Goal: Task Accomplishment & Management: Manage account settings

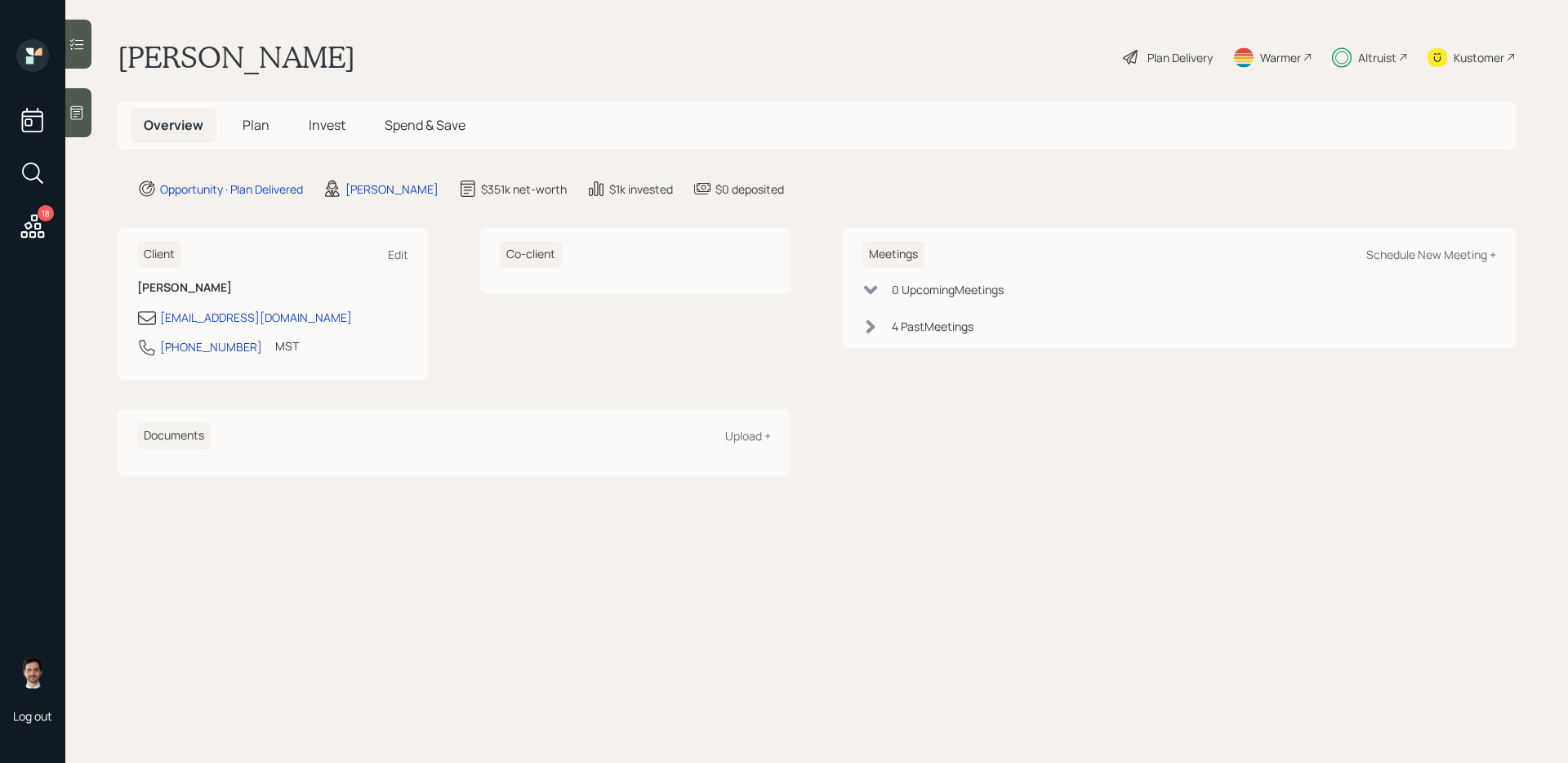
click at [26, 230] on icon at bounding box center [33, 226] width 29 height 29
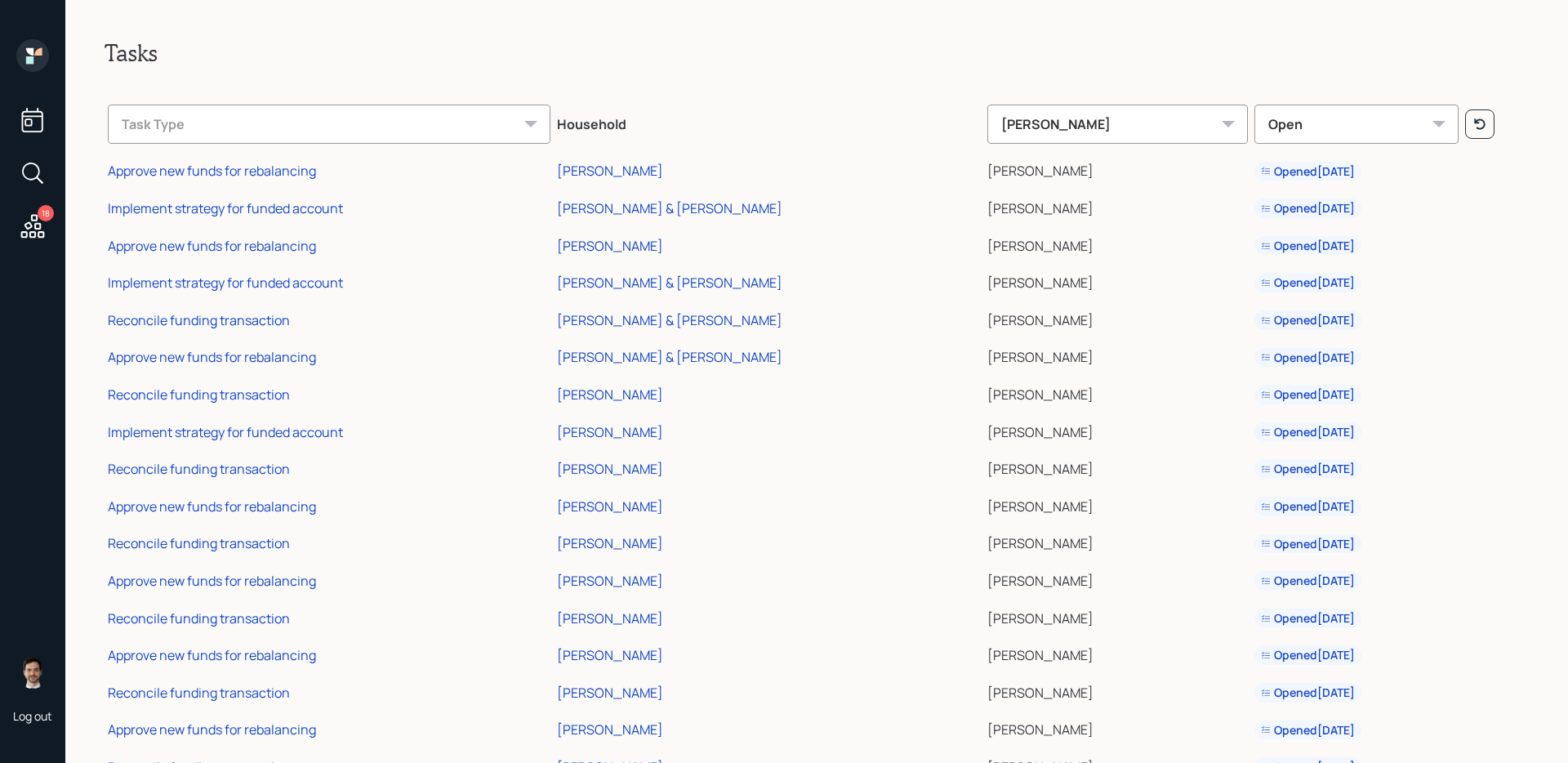
scroll to position [97, 0]
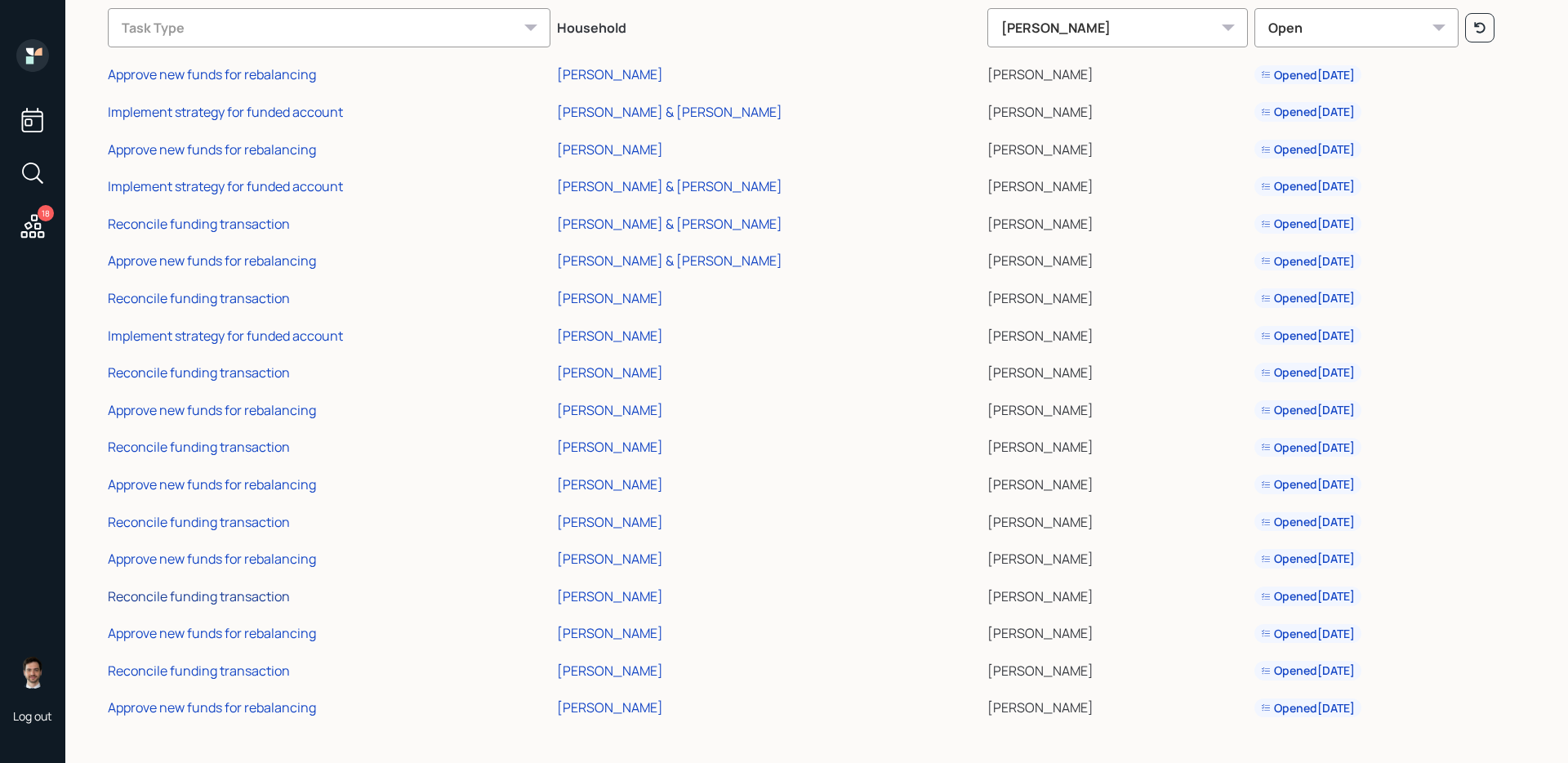
click at [269, 601] on div "Reconcile funding transaction" at bounding box center [199, 595] width 182 height 18
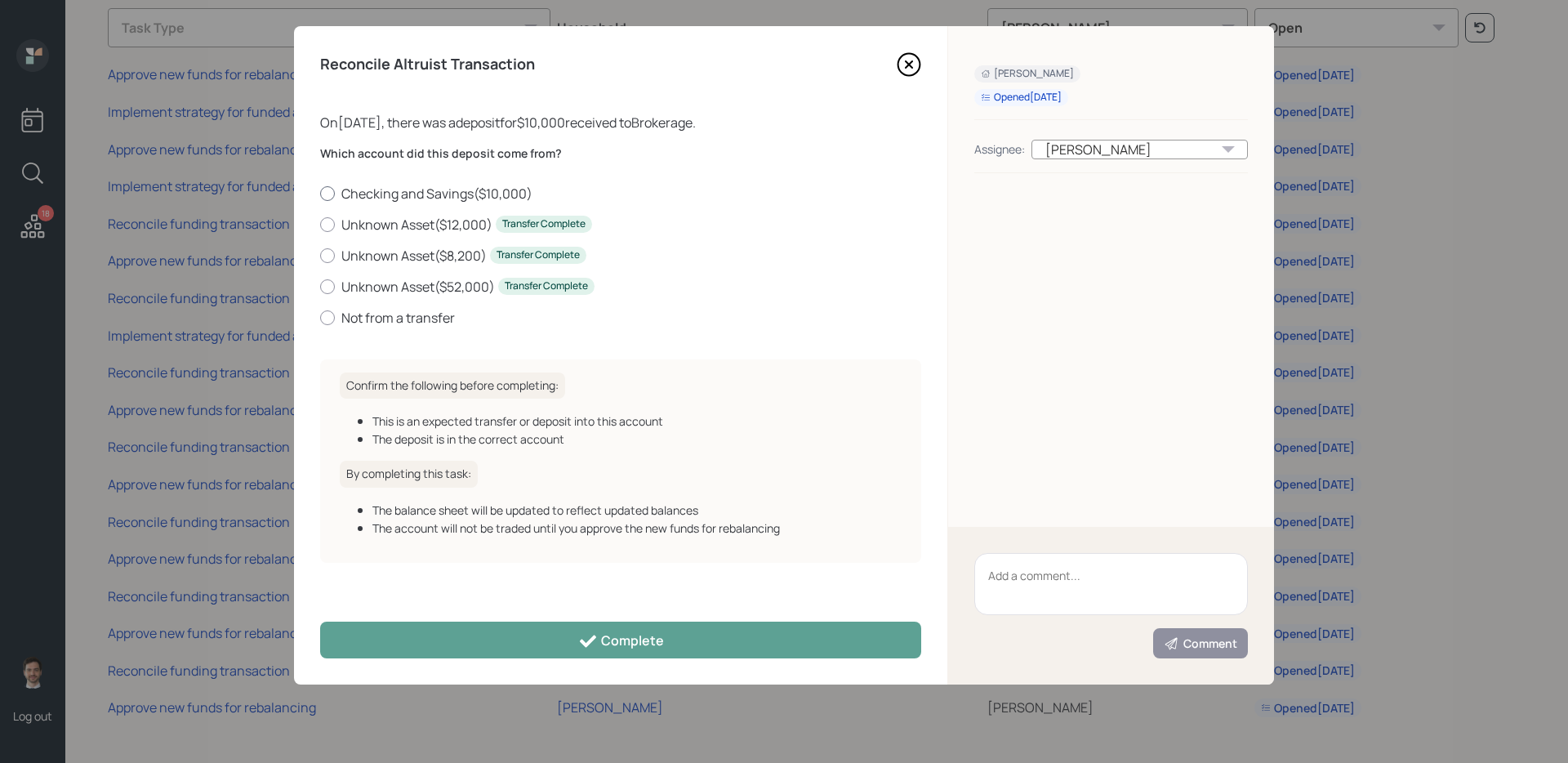
click at [379, 188] on label "Checking and Savings ( $10,000 )" at bounding box center [620, 194] width 601 height 18
click at [320, 193] on input "Checking and Savings ( $10,000 )" at bounding box center [319, 193] width 1 height 1
radio input "true"
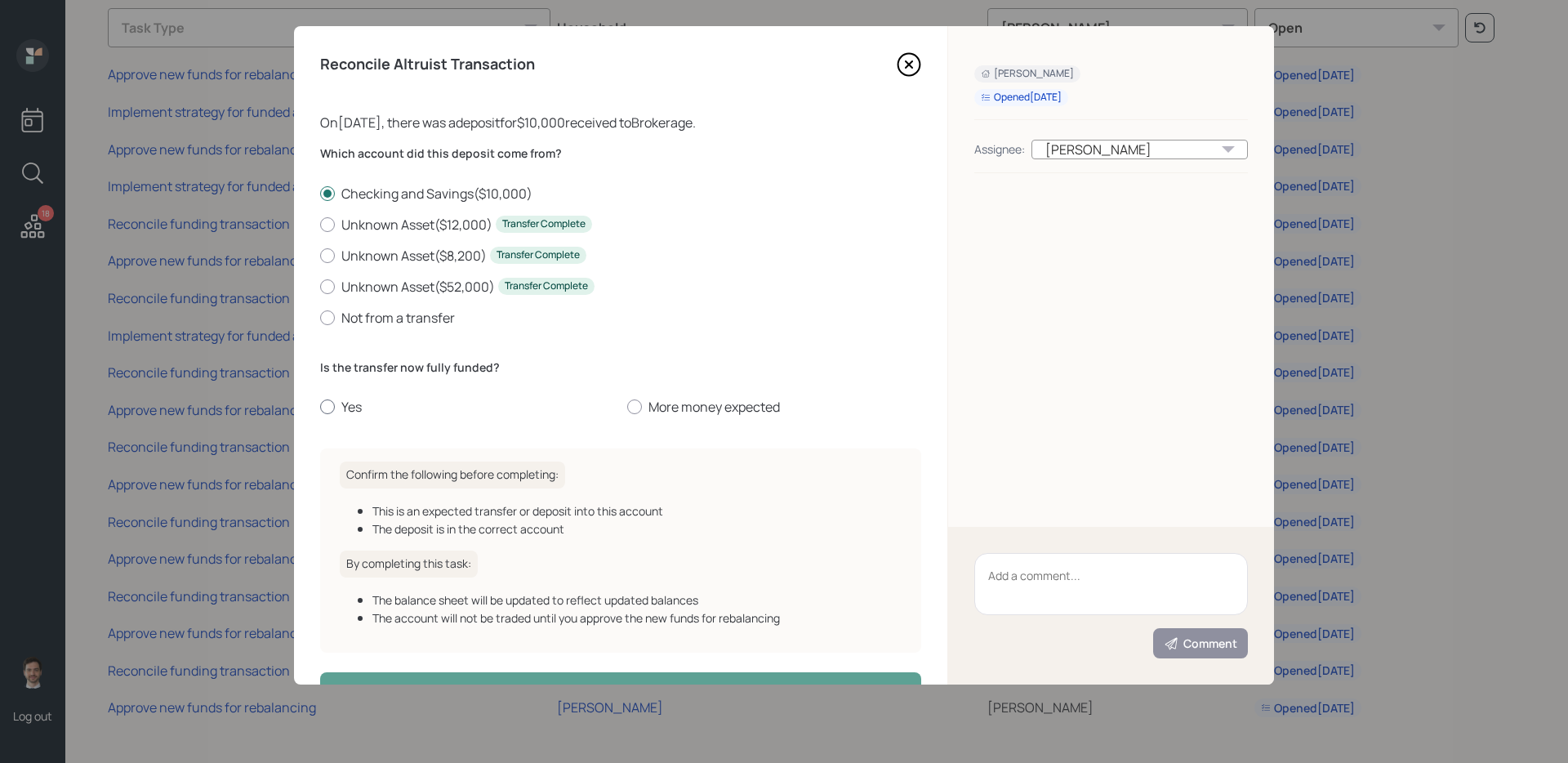
click at [350, 408] on label "Yes" at bounding box center [467, 406] width 294 height 18
click at [320, 408] on input "Yes" at bounding box center [319, 407] width 1 height 1
radio input "true"
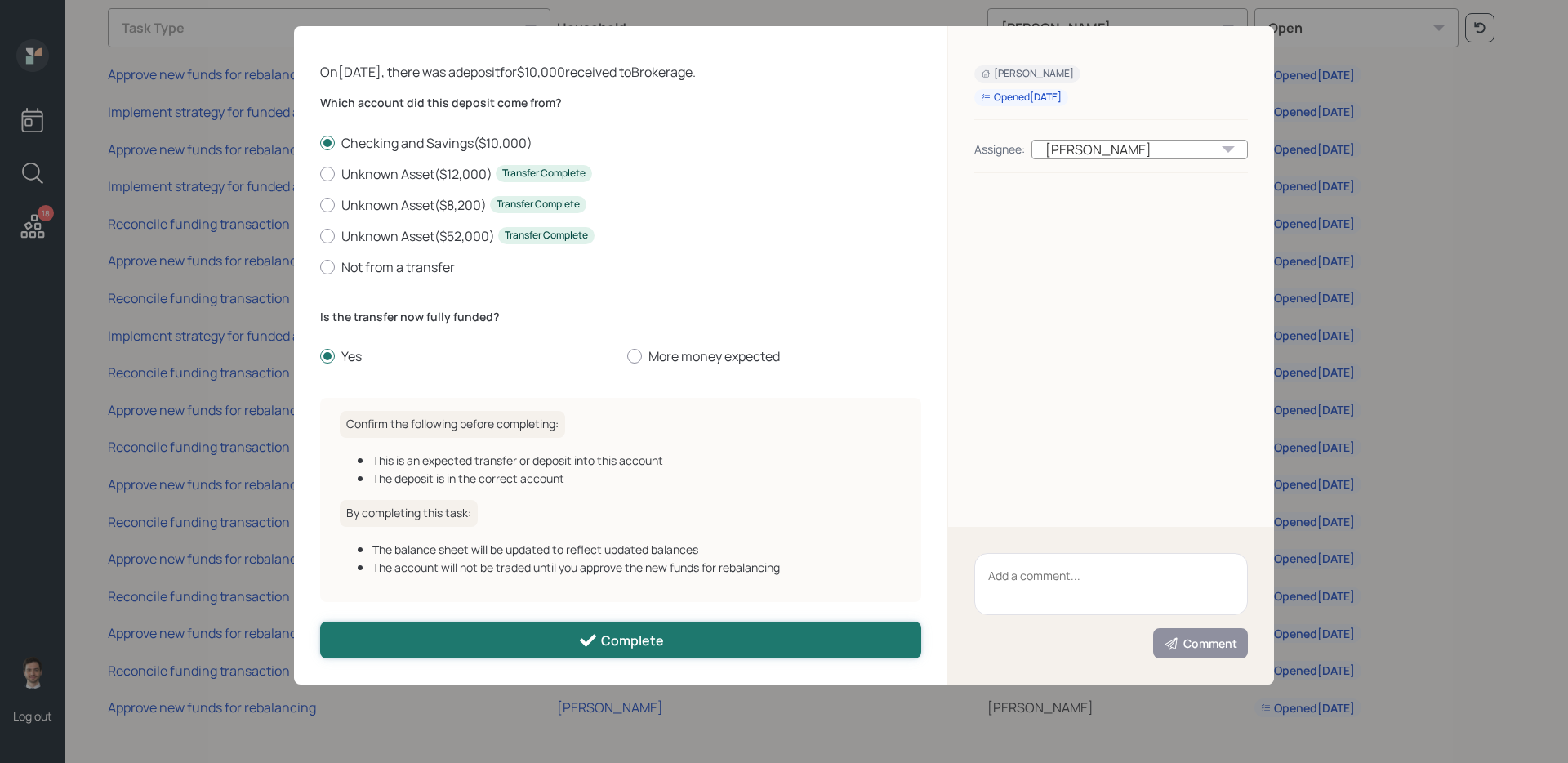
click at [515, 645] on button "Complete" at bounding box center [620, 639] width 601 height 37
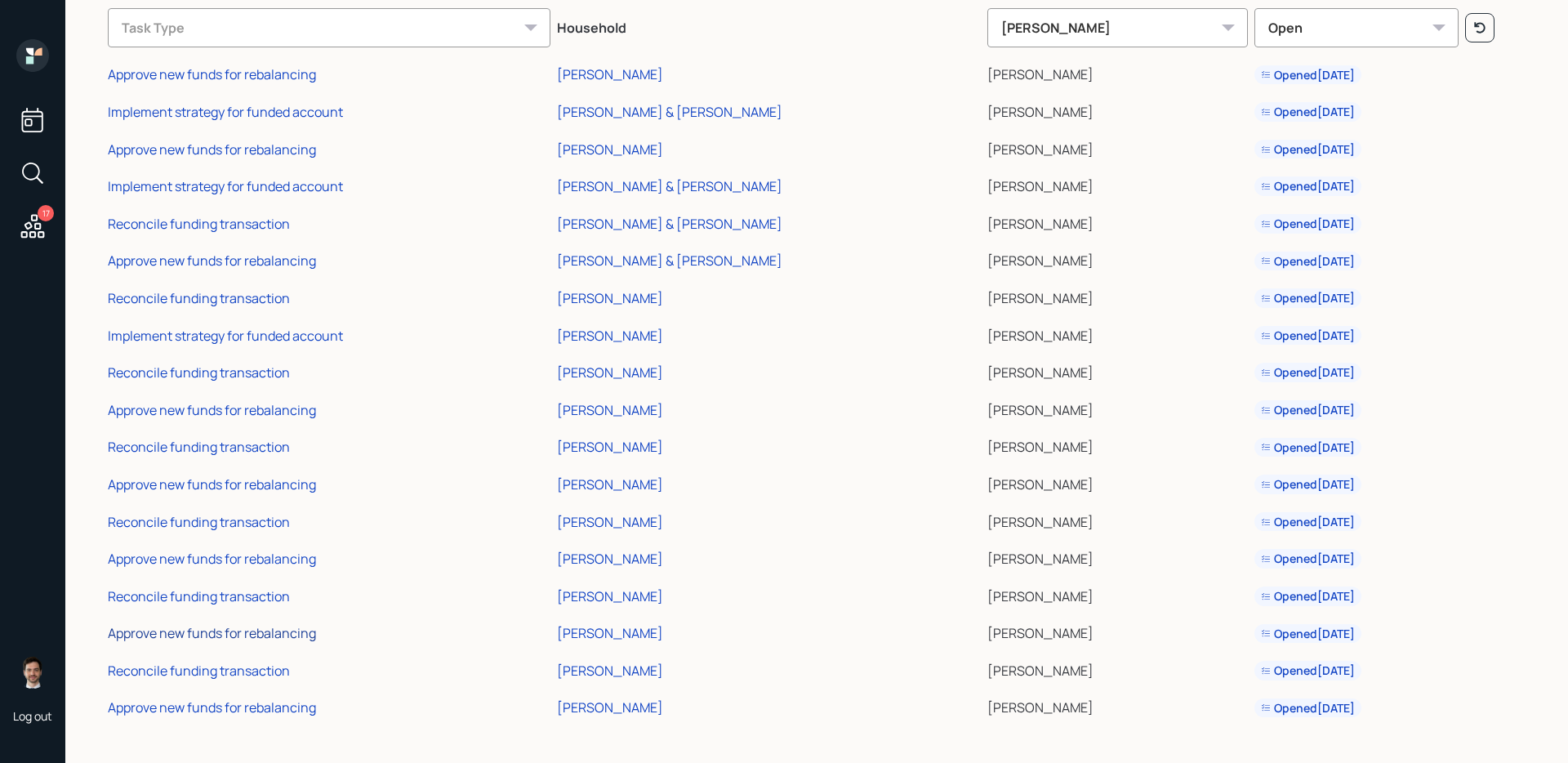
click at [254, 633] on div "Approve new funds for rebalancing" at bounding box center [212, 633] width 208 height 18
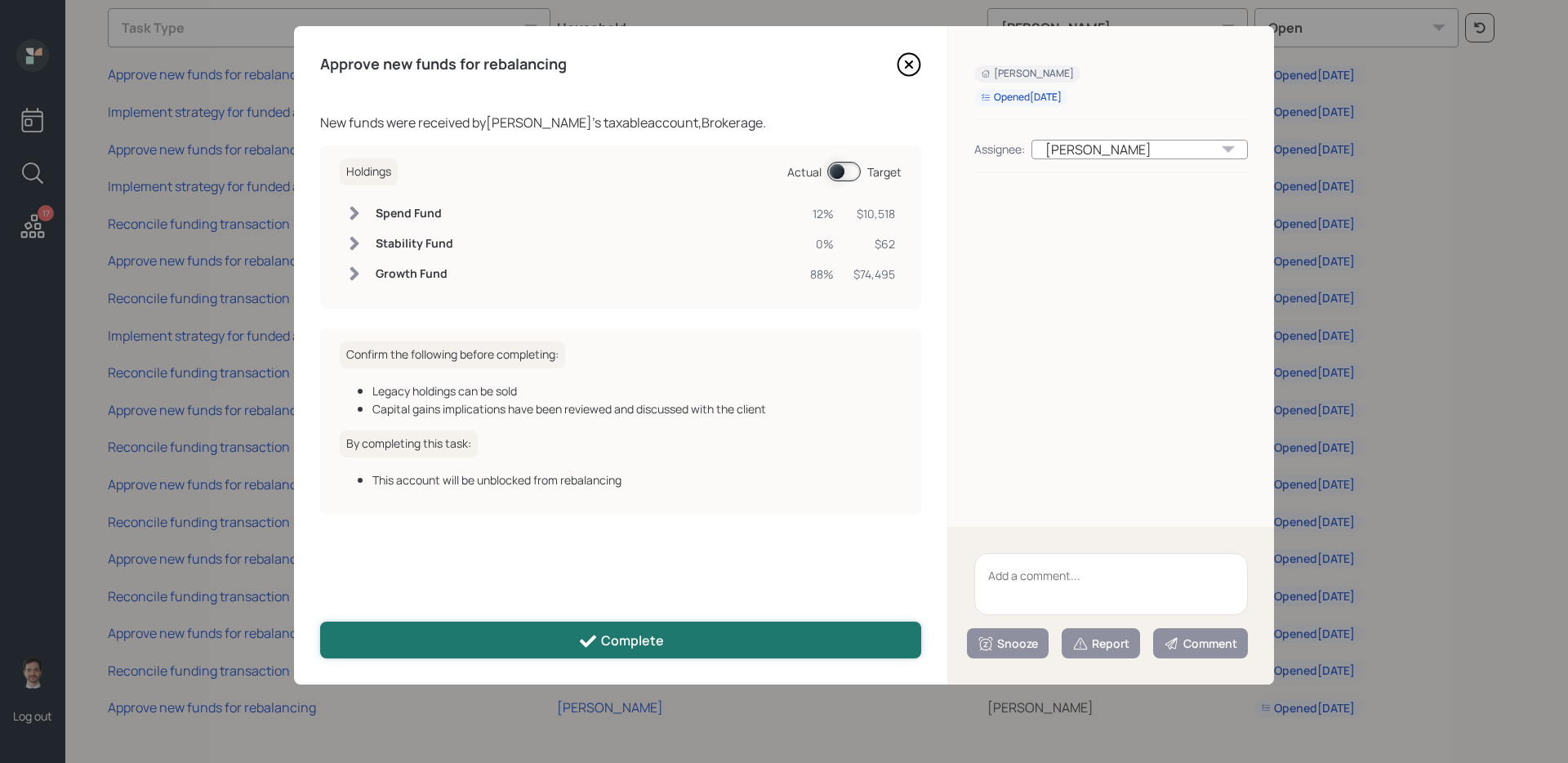
click at [526, 641] on button "Complete" at bounding box center [620, 639] width 601 height 37
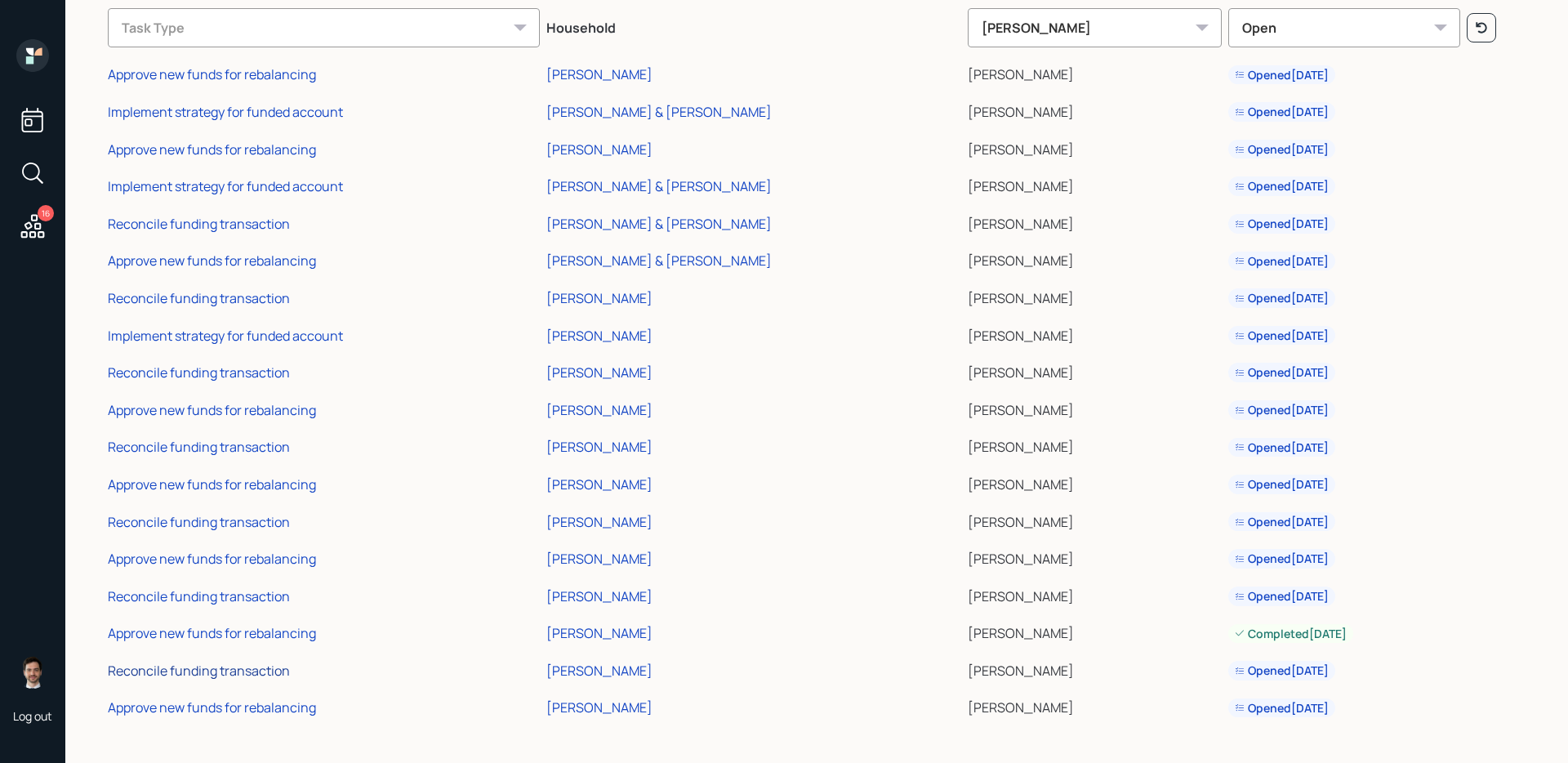
click at [230, 664] on div "Reconcile funding transaction" at bounding box center [199, 670] width 182 height 18
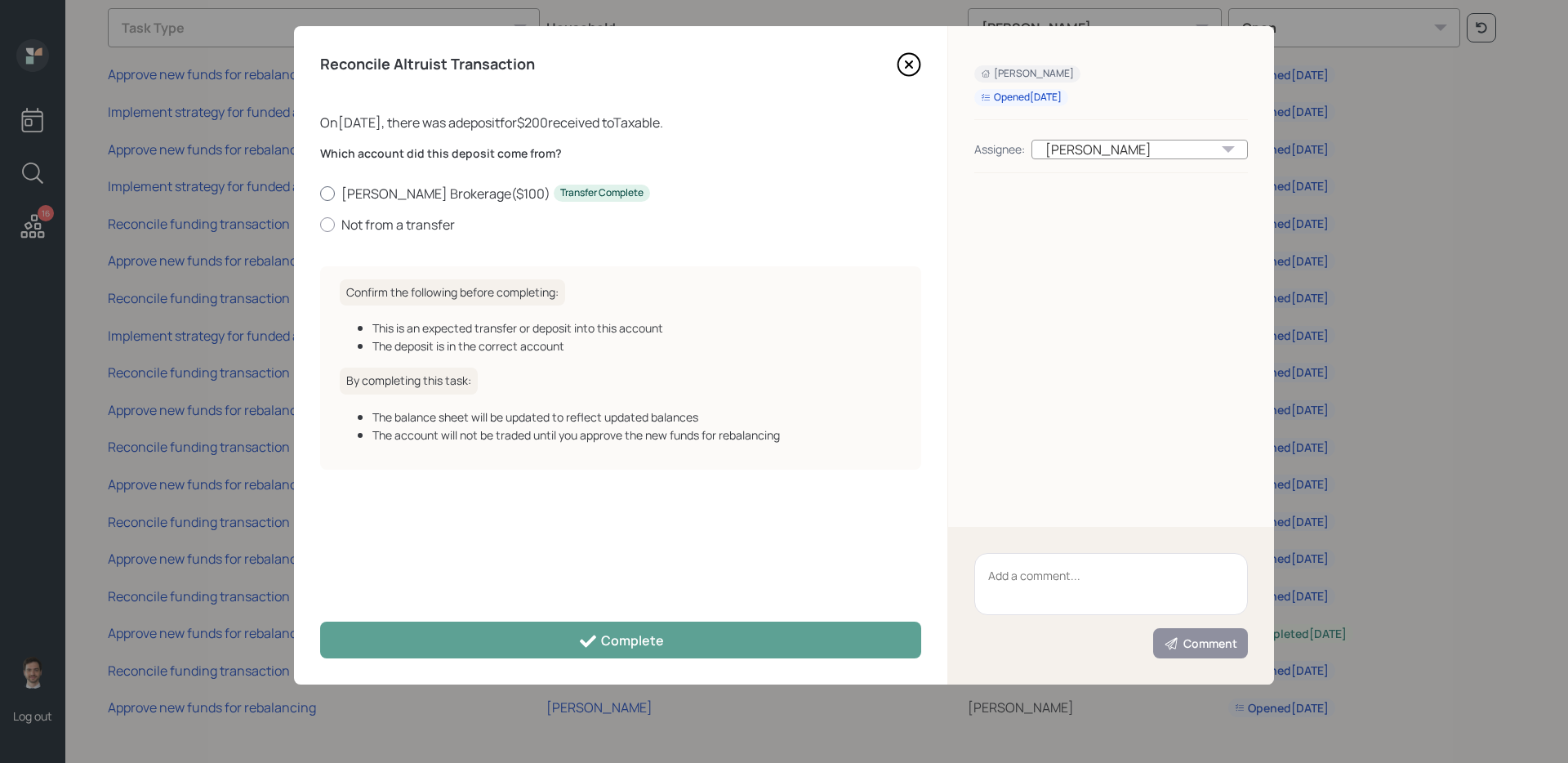
click at [404, 200] on label "Schwab Brokerage ( $100 ) Transfer Complete" at bounding box center [620, 194] width 601 height 18
click at [320, 194] on input "Schwab Brokerage ( $100 ) Transfer Complete" at bounding box center [319, 193] width 1 height 1
radio input "true"
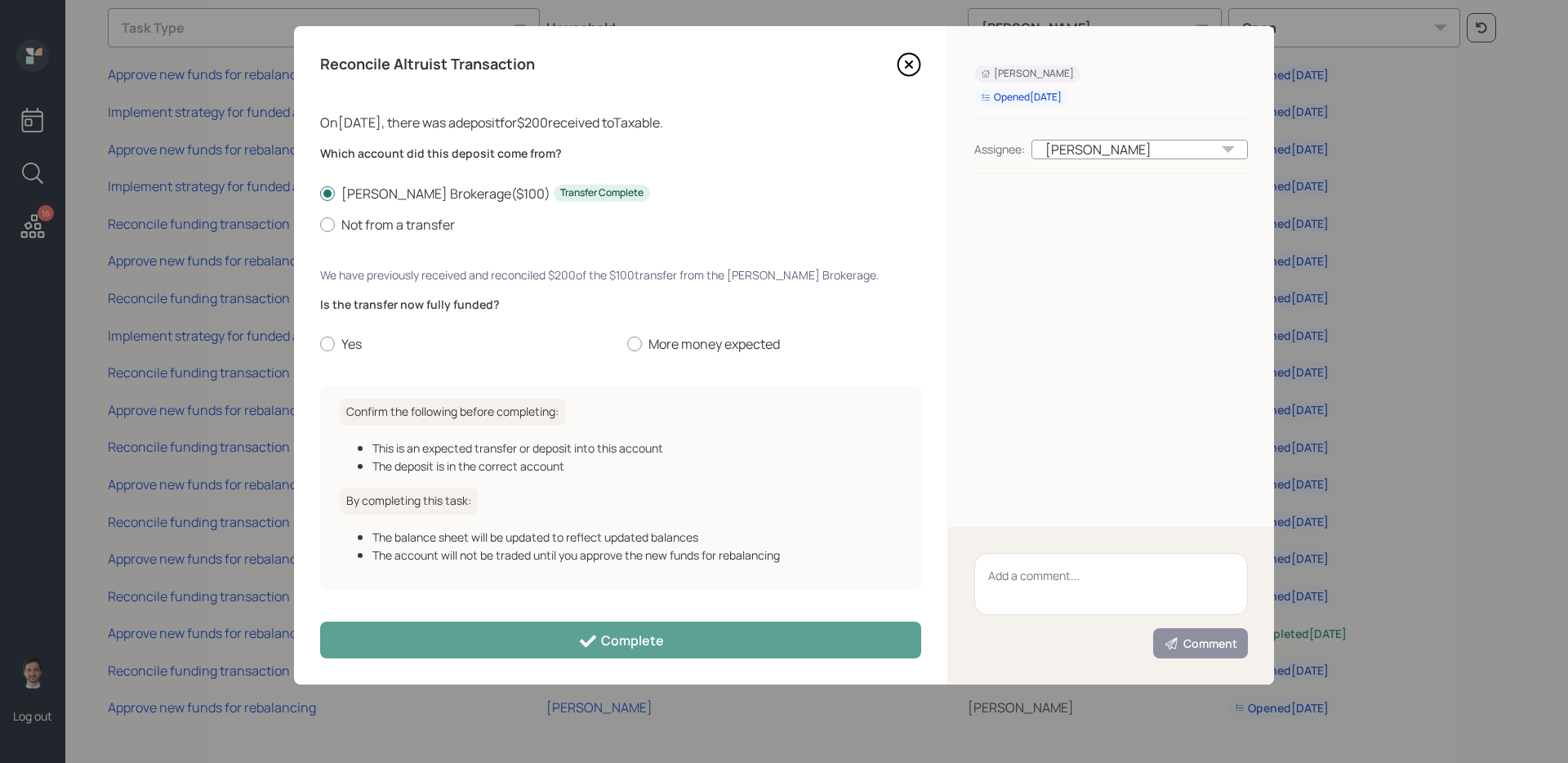
click at [344, 353] on div "Which account did this deposit come from? Schwab Brokerage ( $100 ) Transfer Co…" at bounding box center [620, 258] width 601 height 227
click at [344, 344] on label "Yes" at bounding box center [467, 343] width 294 height 18
click at [320, 344] on input "Yes" at bounding box center [319, 344] width 1 height 1
radio input "true"
click at [385, 249] on div "Which account did this deposit come from? Schwab Brokerage ( $100 ) Transfer Co…" at bounding box center [620, 258] width 601 height 227
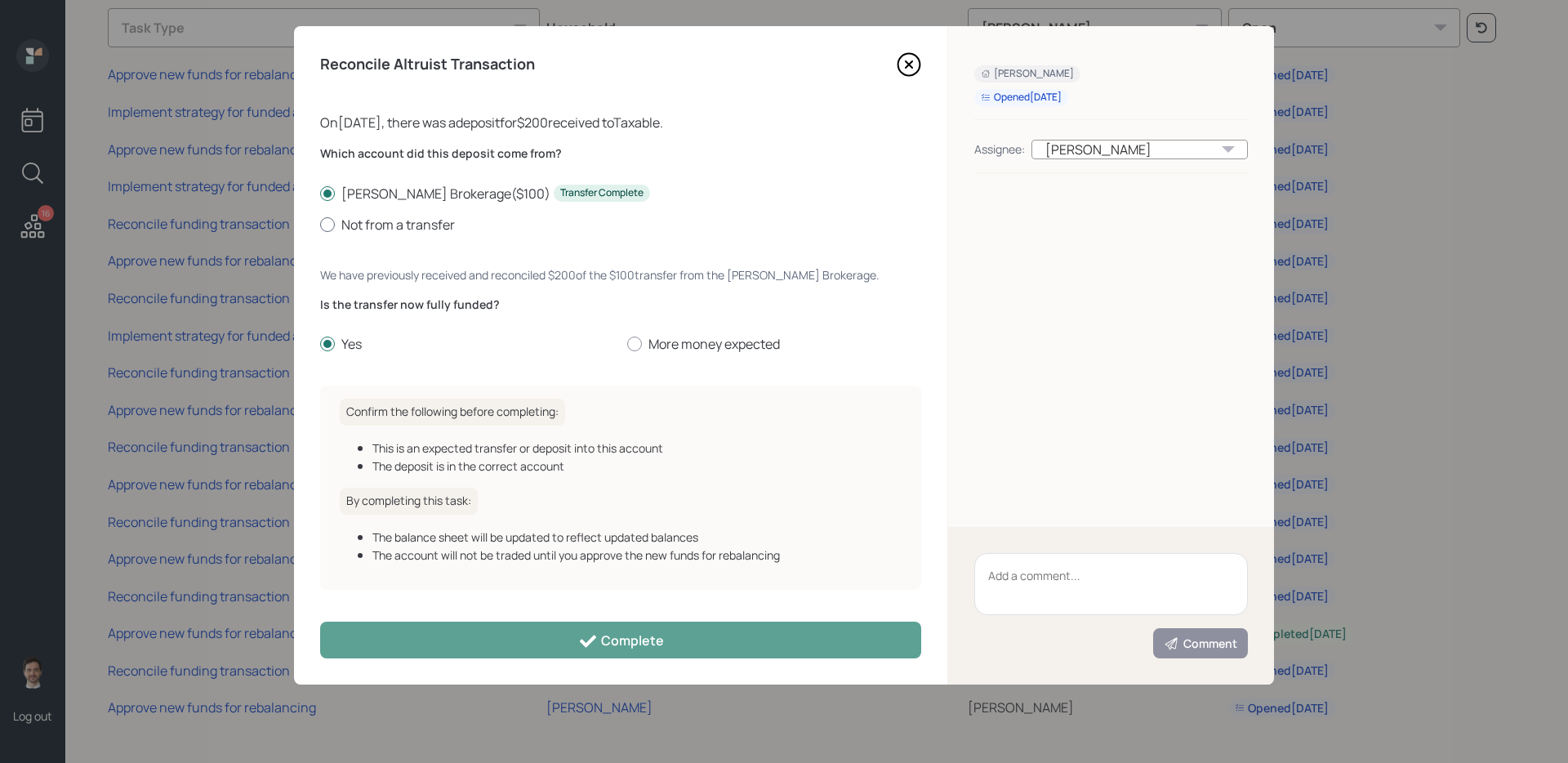
click at [384, 223] on label "Not from a transfer" at bounding box center [620, 224] width 601 height 18
click at [320, 224] on input "Not from a transfer" at bounding box center [319, 224] width 1 height 1
radio input "true"
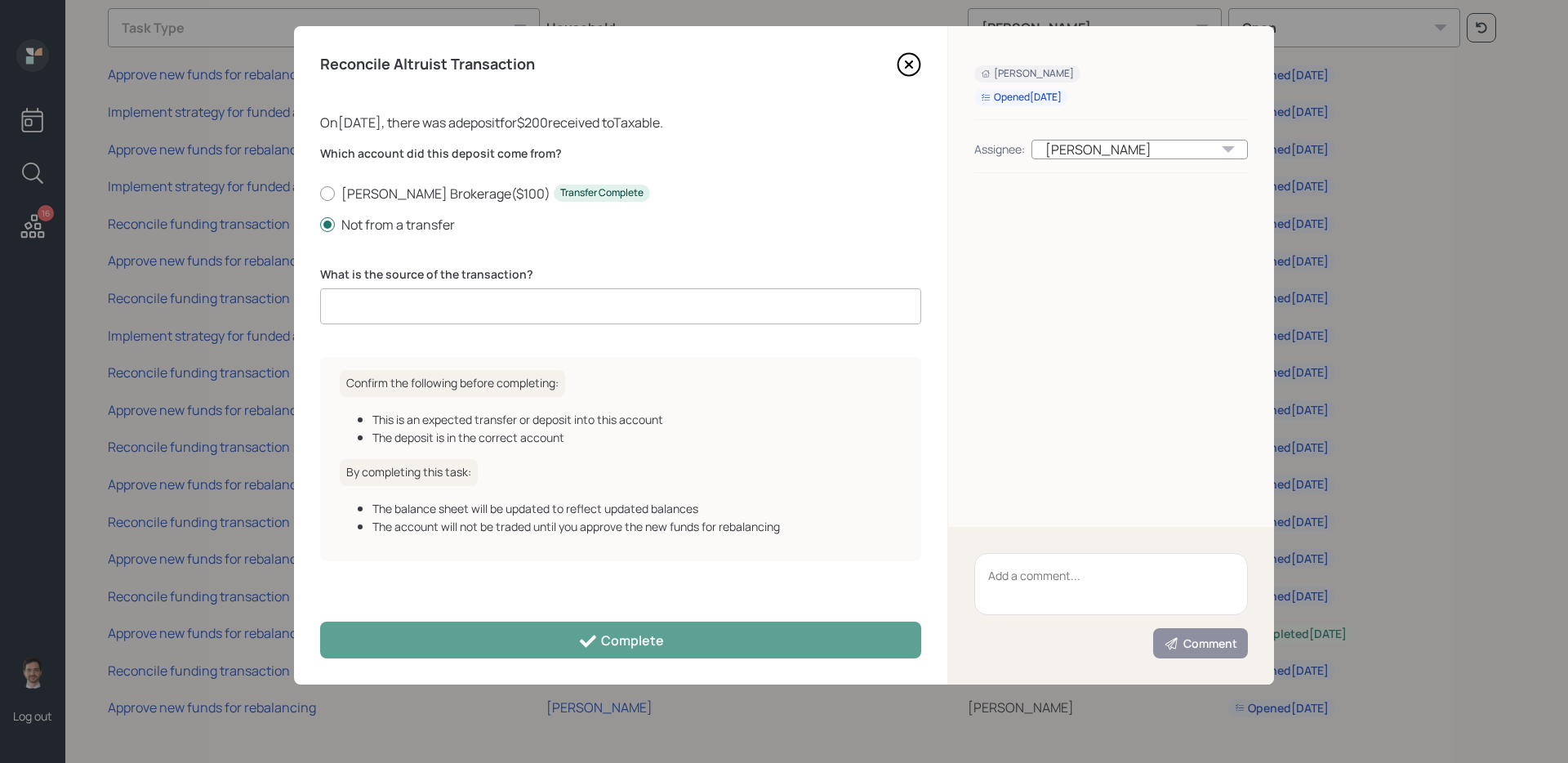
click at [411, 318] on input at bounding box center [620, 307] width 601 height 36
type input "DCA"
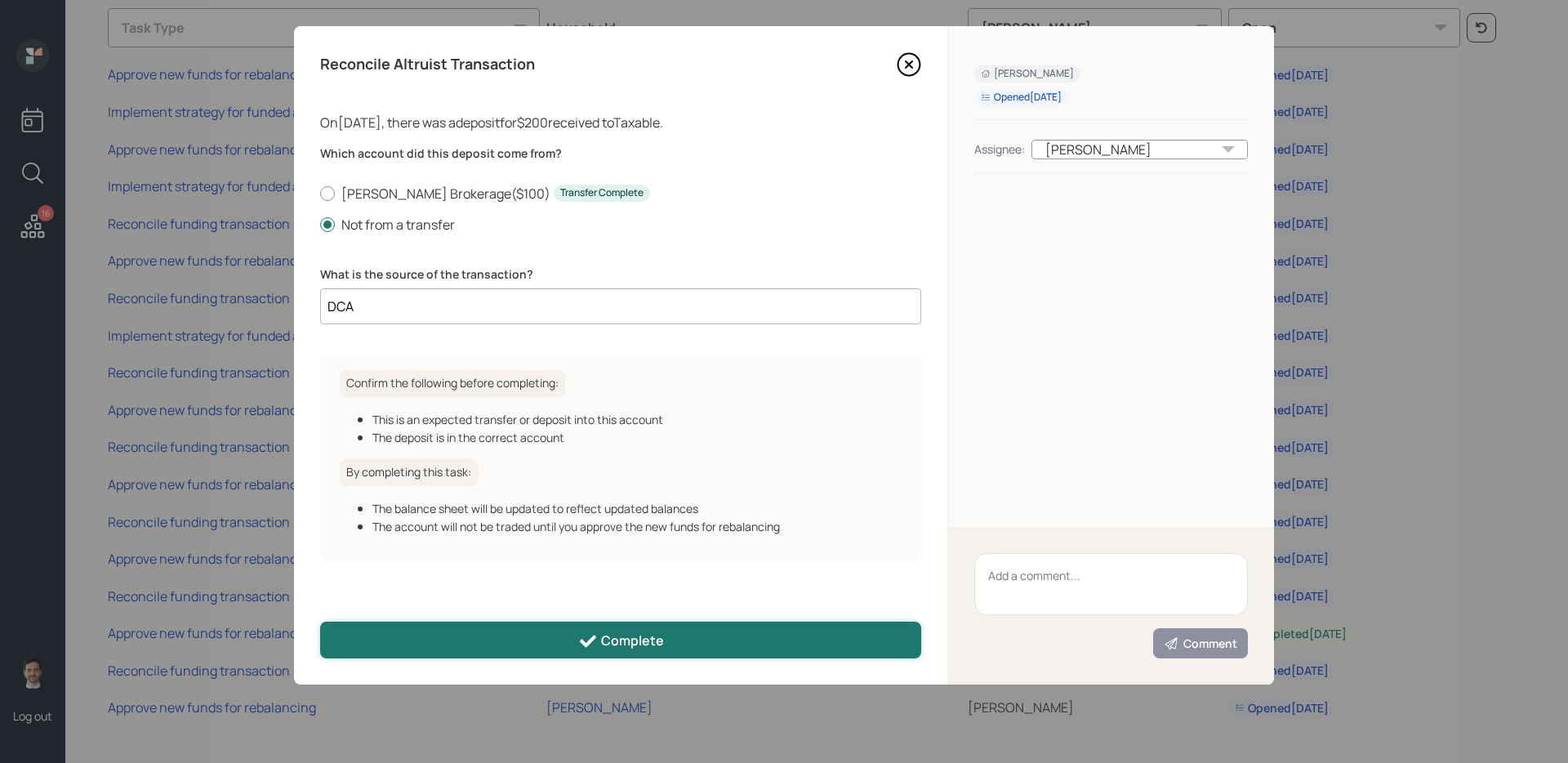
click at [430, 626] on button "Complete" at bounding box center [620, 639] width 601 height 37
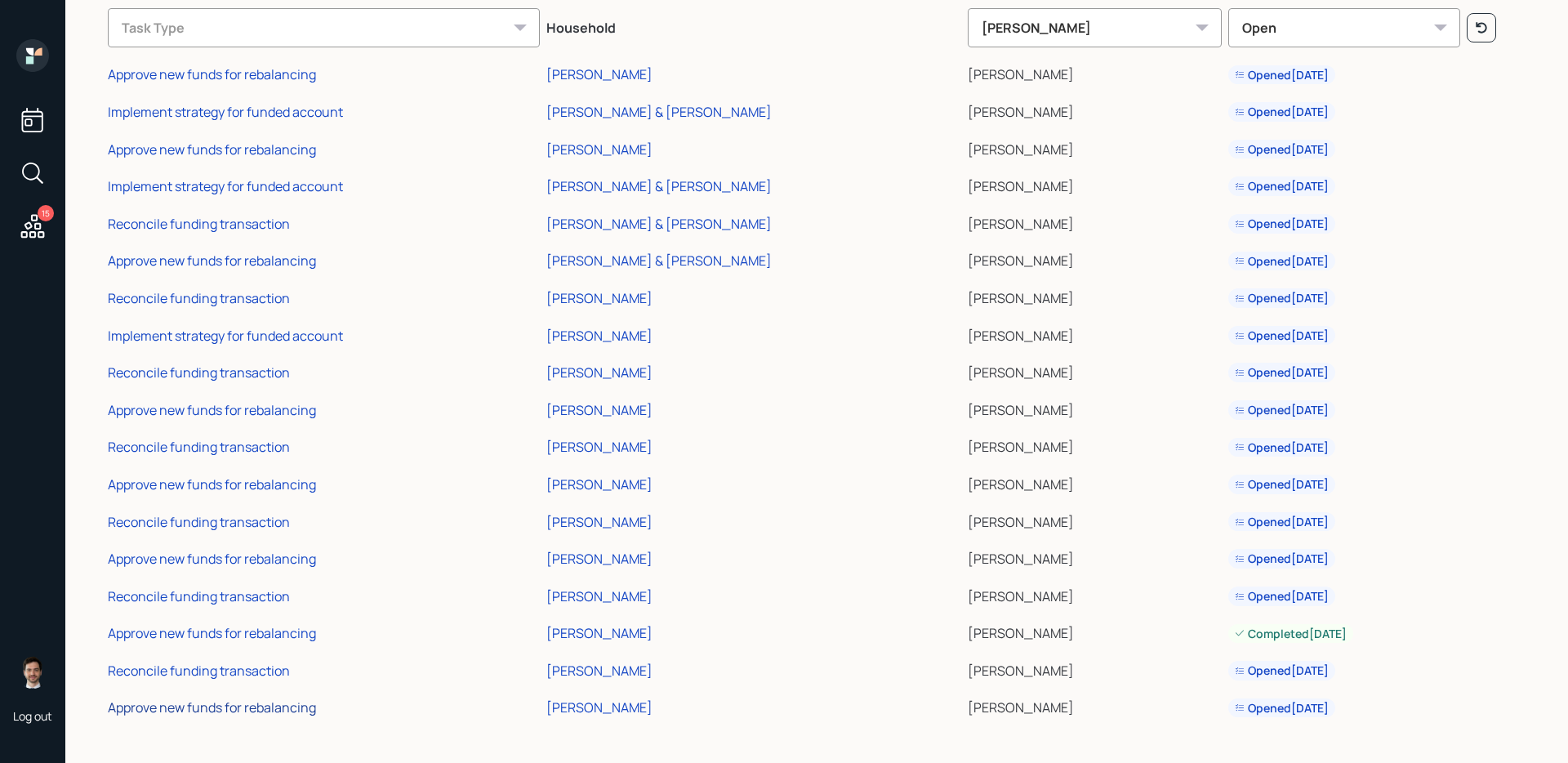
click at [262, 712] on div "Approve new funds for rebalancing" at bounding box center [212, 707] width 208 height 18
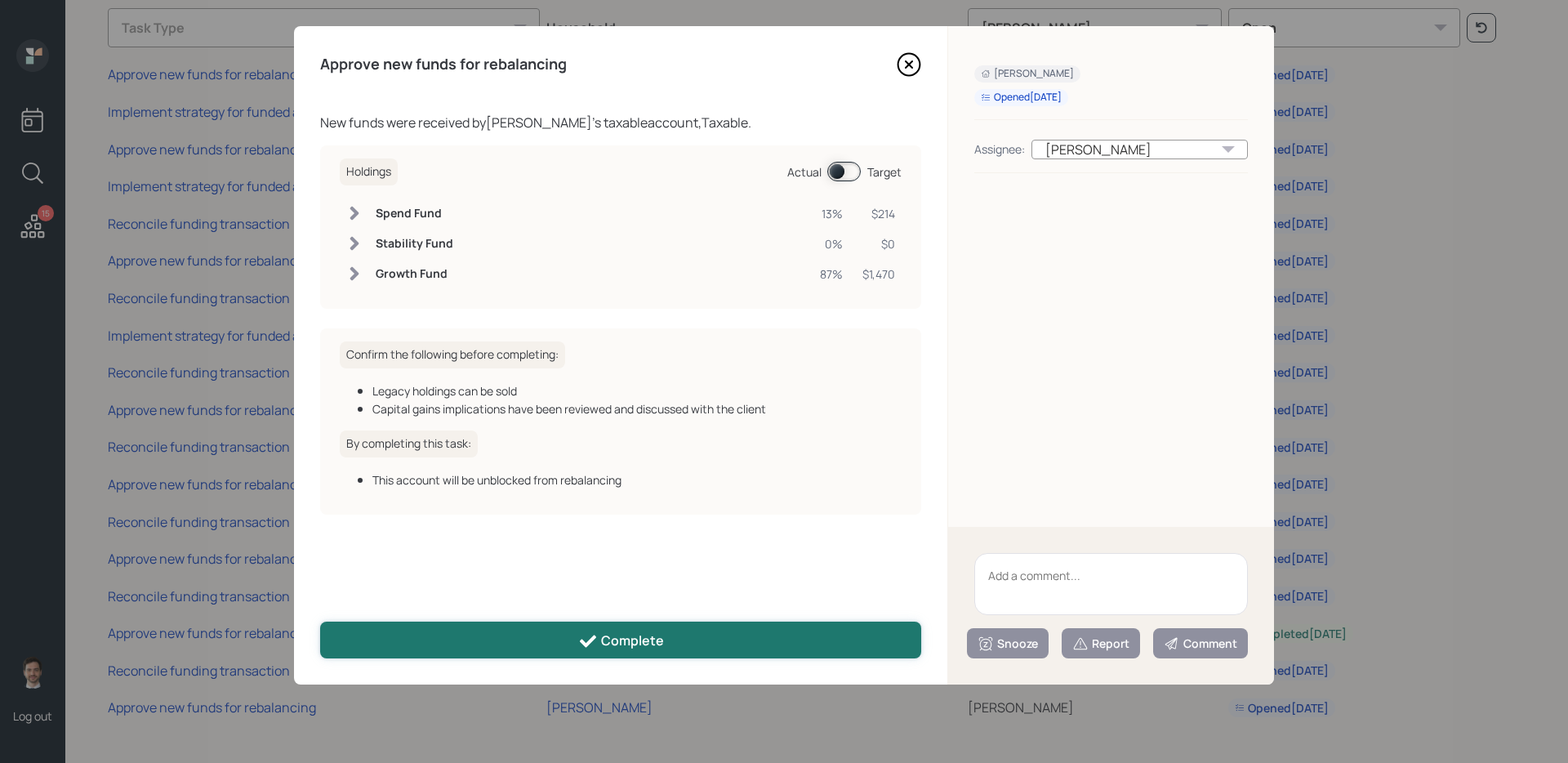
click at [472, 652] on button "Complete" at bounding box center [620, 639] width 601 height 37
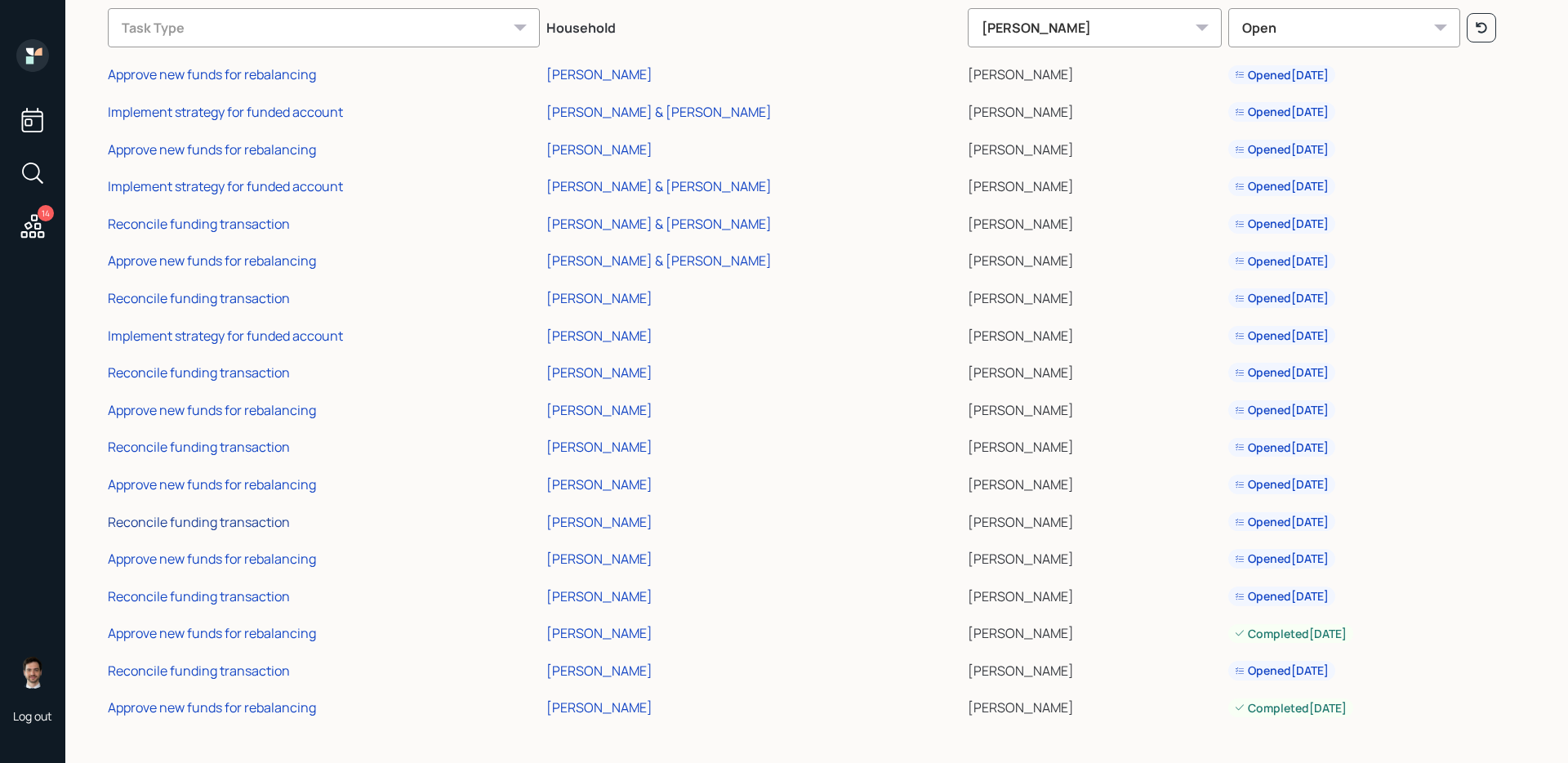
click at [247, 517] on div "Reconcile funding transaction" at bounding box center [199, 521] width 182 height 18
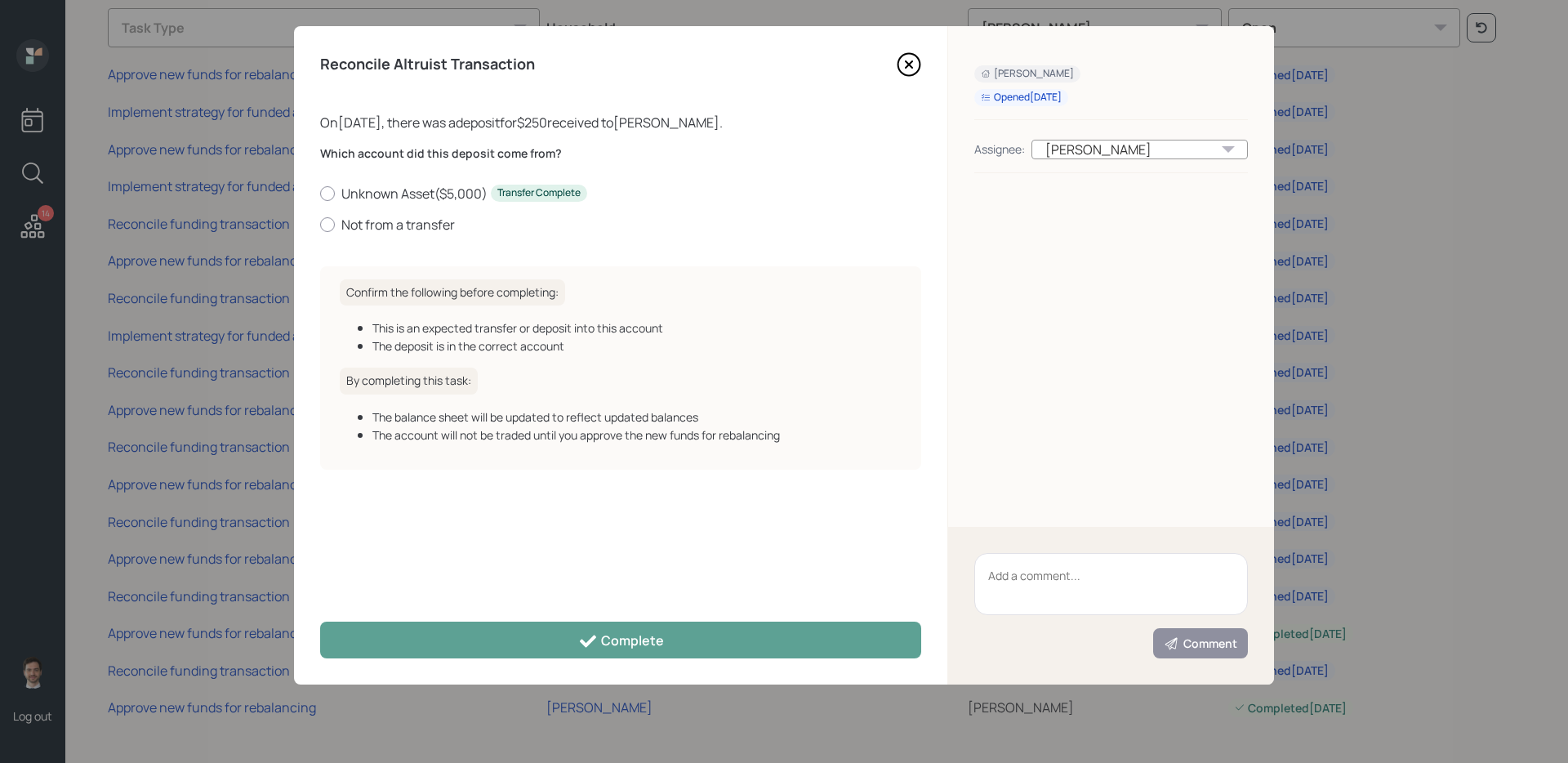
click at [415, 238] on div "Which account did this deposit come from? Unknown Asset ( $5,000 ) Transfer Com…" at bounding box center [620, 199] width 601 height 108
click at [412, 230] on label "Not from a transfer" at bounding box center [620, 224] width 601 height 18
click at [320, 225] on input "Not from a transfer" at bounding box center [319, 224] width 1 height 1
radio input "true"
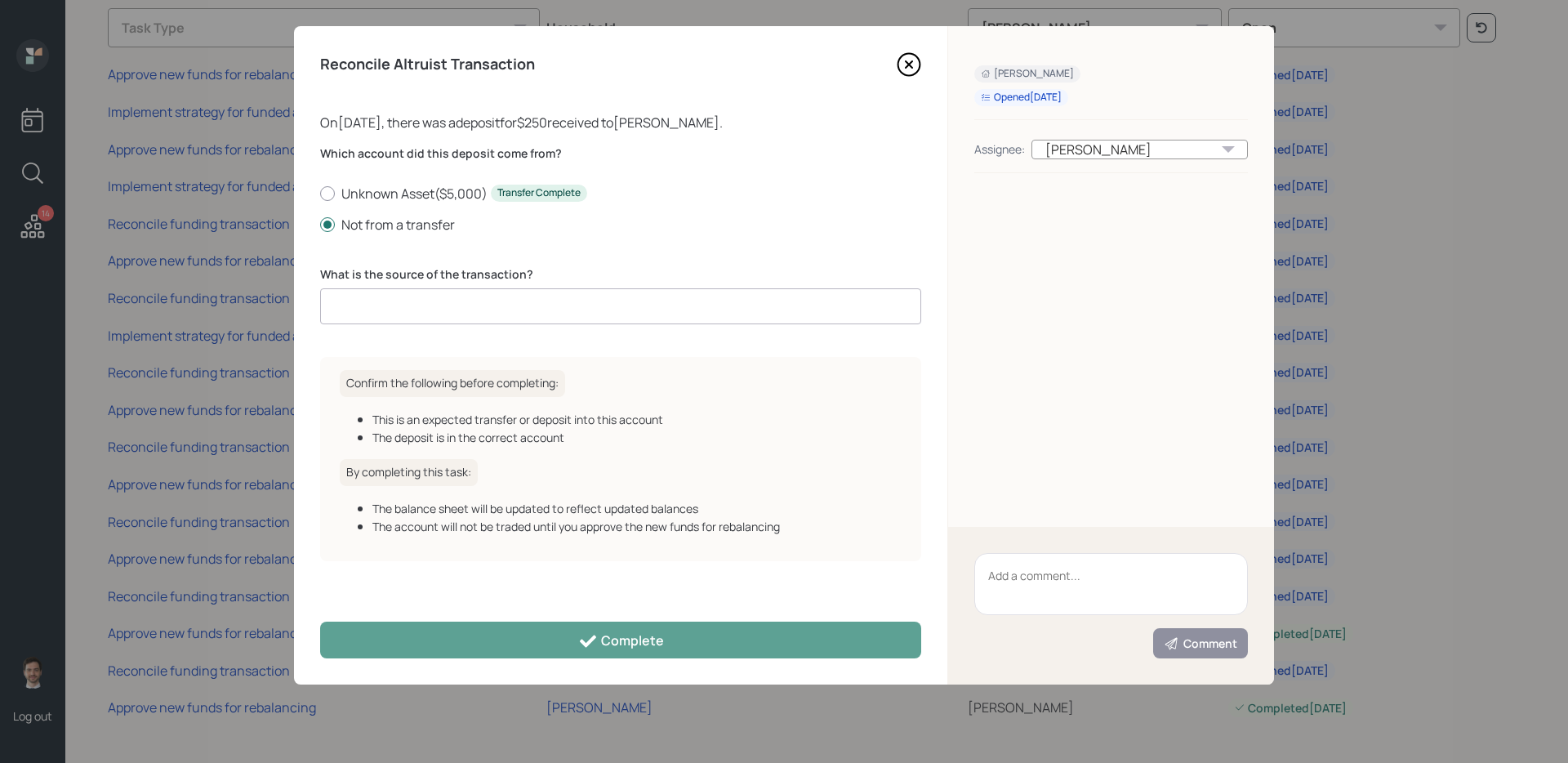
click at [443, 309] on input at bounding box center [620, 307] width 601 height 36
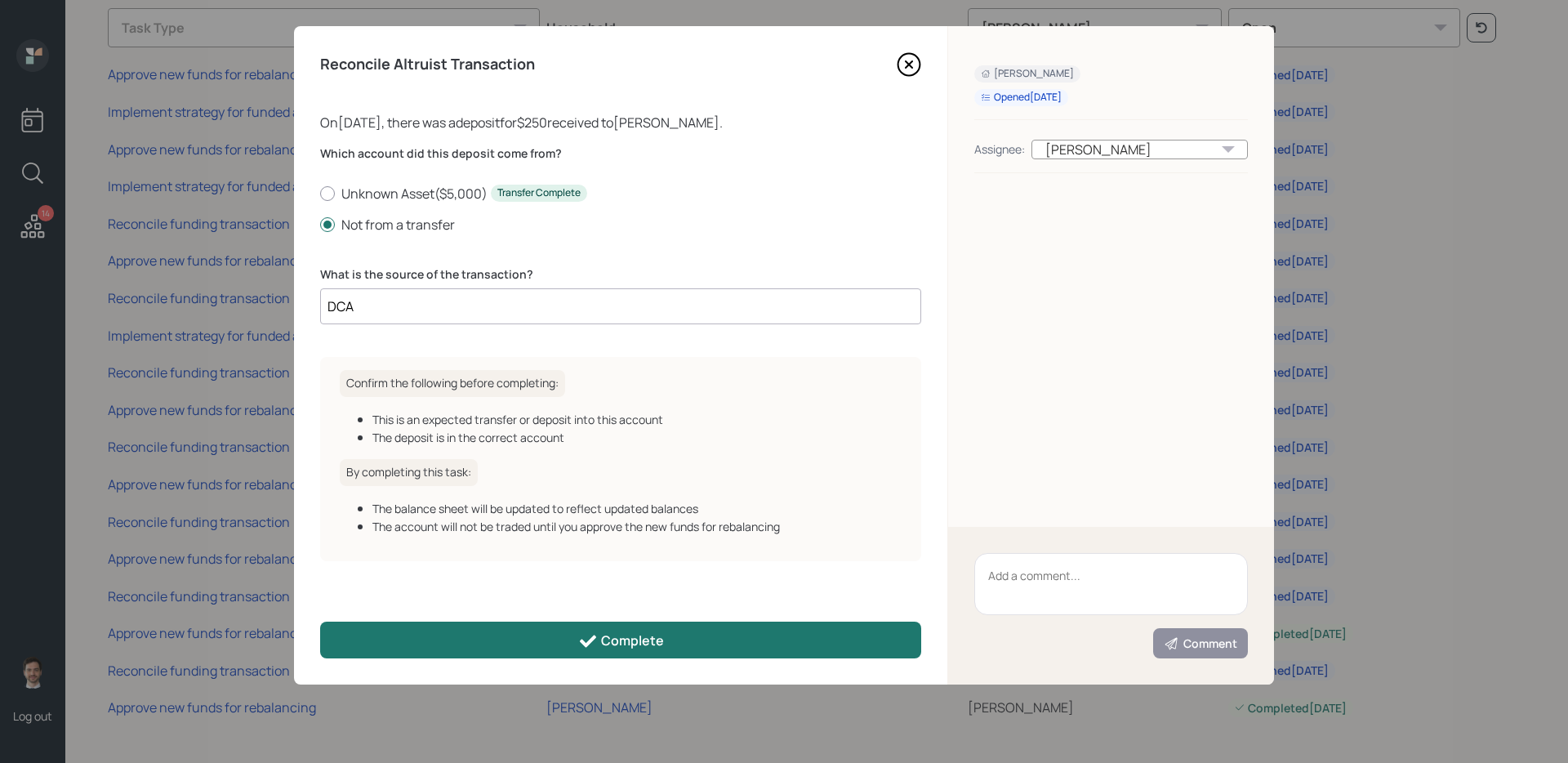
type input "DCA"
click at [448, 646] on button "Complete" at bounding box center [620, 639] width 601 height 37
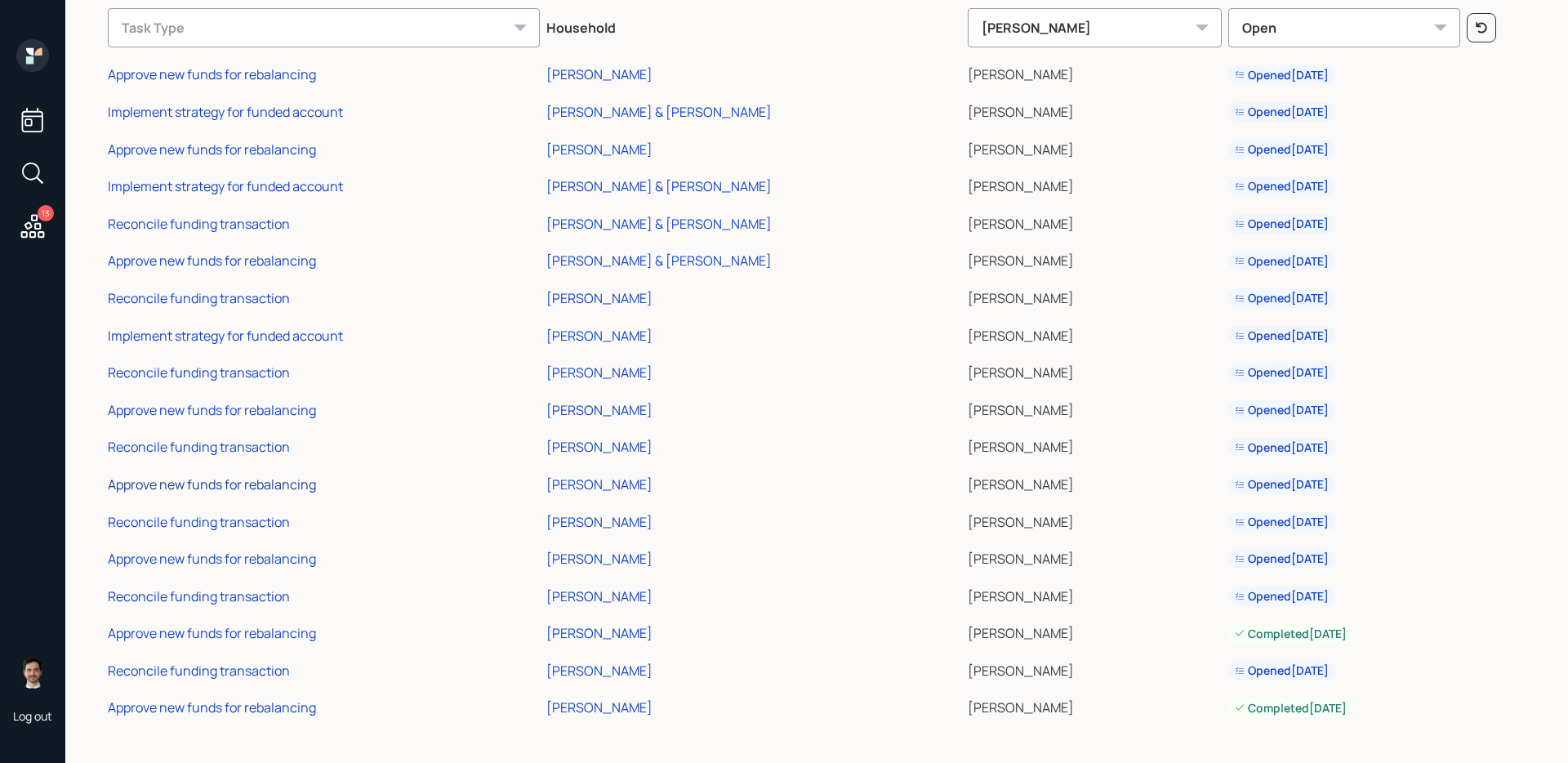
click at [254, 482] on div "Approve new funds for rebalancing" at bounding box center [212, 484] width 208 height 18
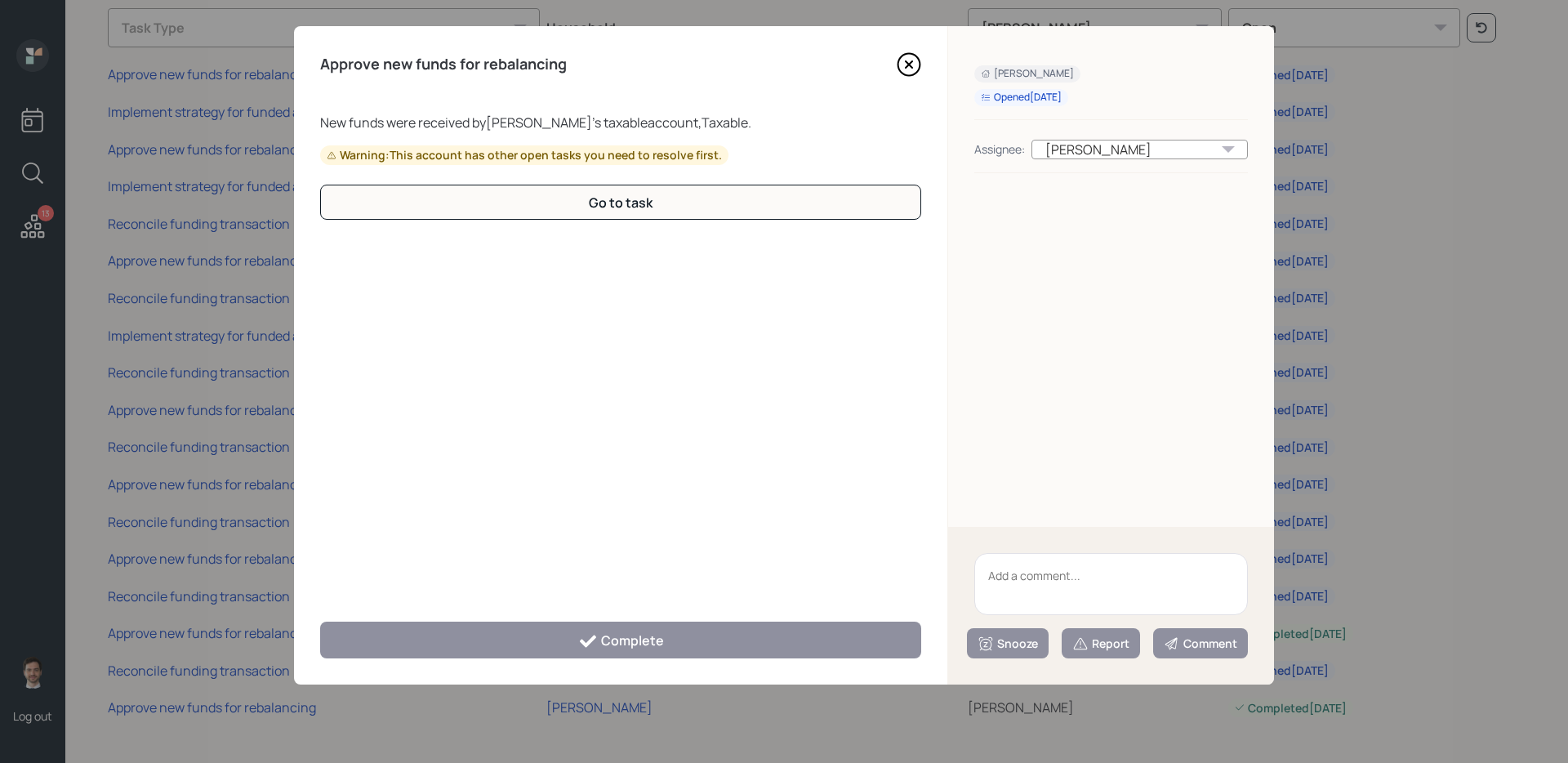
click at [906, 67] on icon at bounding box center [909, 65] width 7 height 7
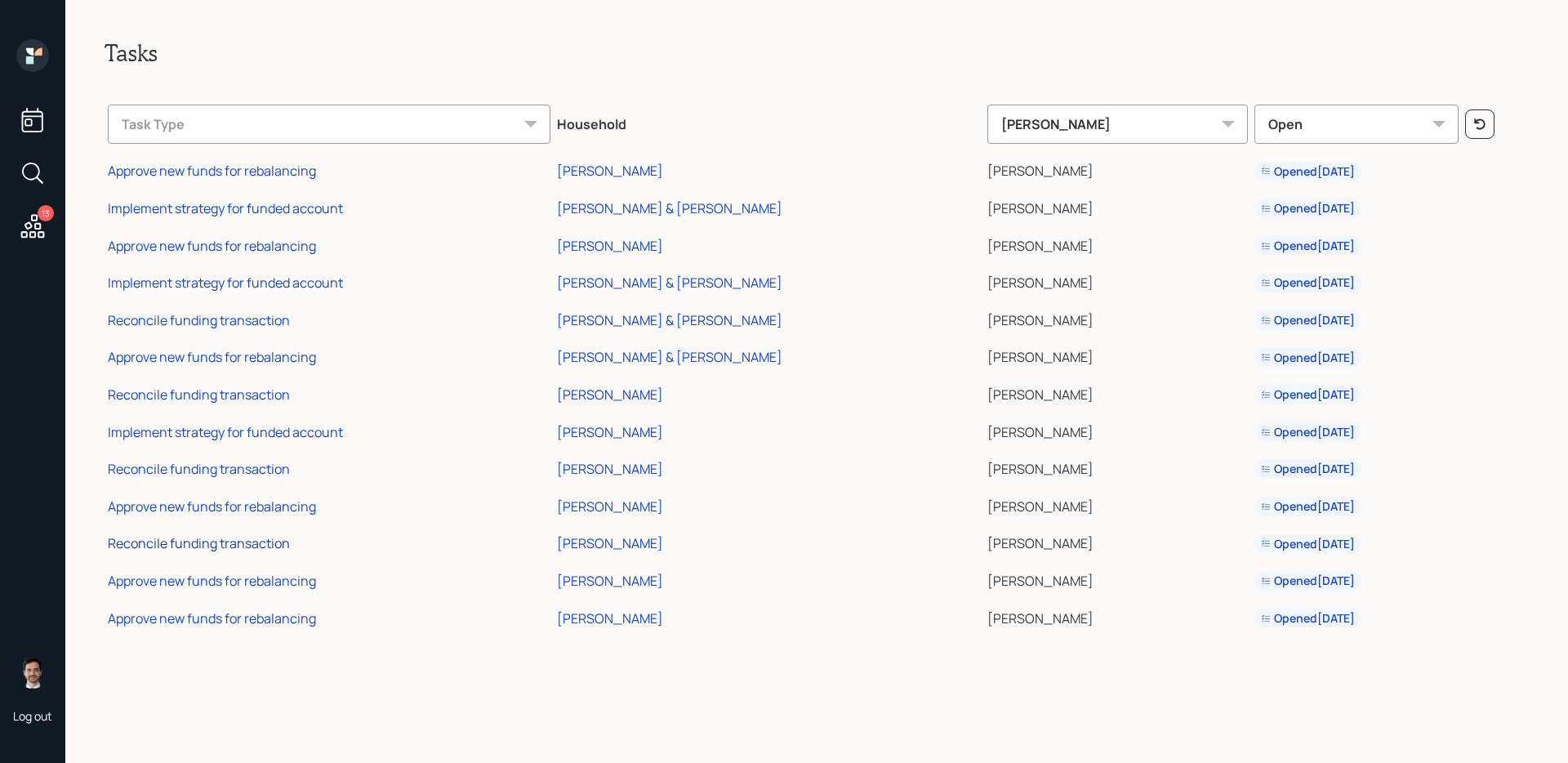
click at [251, 545] on div "Reconcile funding transaction" at bounding box center [199, 543] width 182 height 18
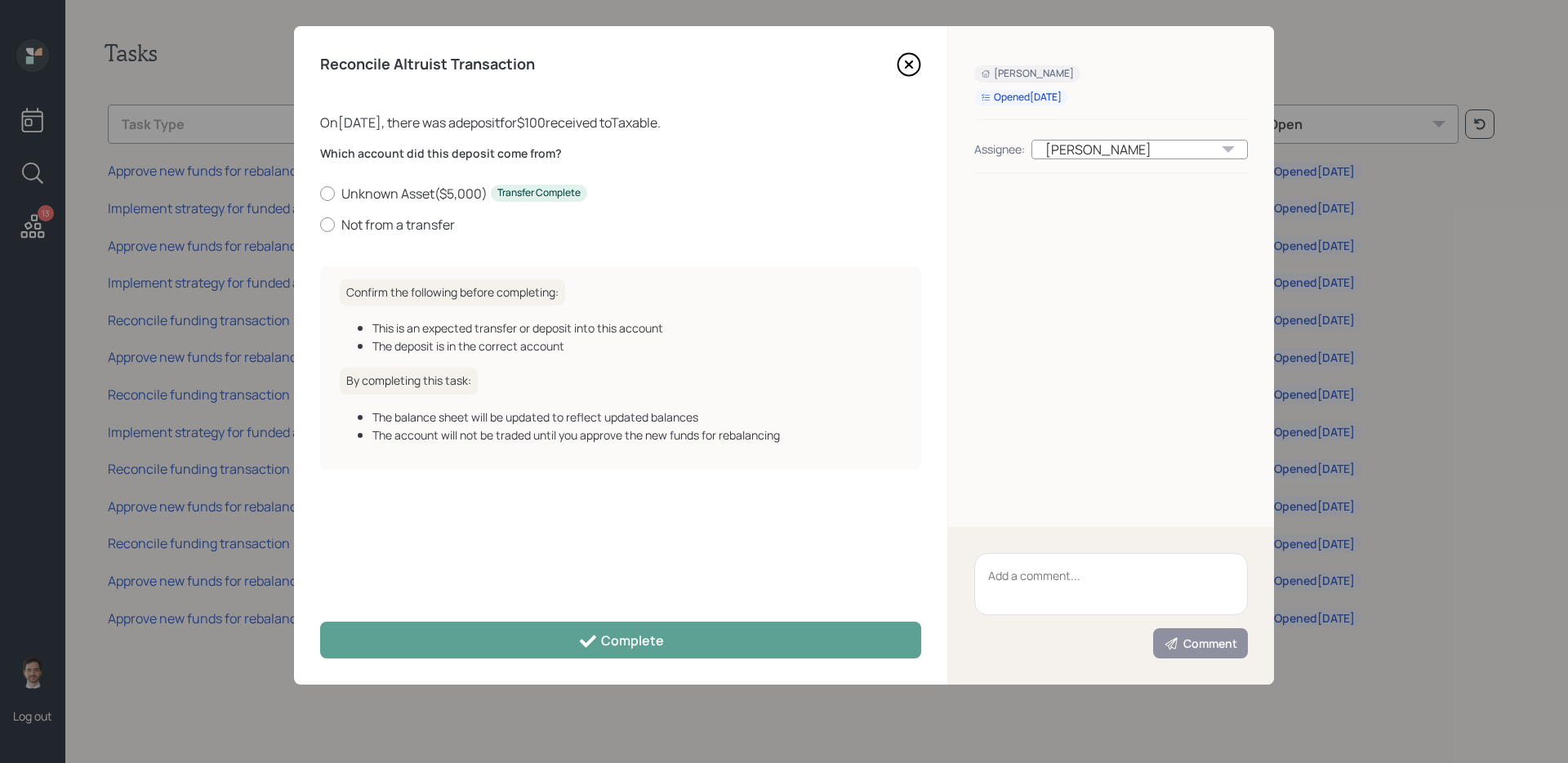
click at [395, 213] on div "Unknown Asset ( $5,000 ) Transfer Complete Not from a transfer" at bounding box center [620, 209] width 601 height 49
click at [393, 221] on label "Not from a transfer" at bounding box center [620, 224] width 601 height 18
click at [320, 224] on input "Not from a transfer" at bounding box center [319, 224] width 1 height 1
radio input "true"
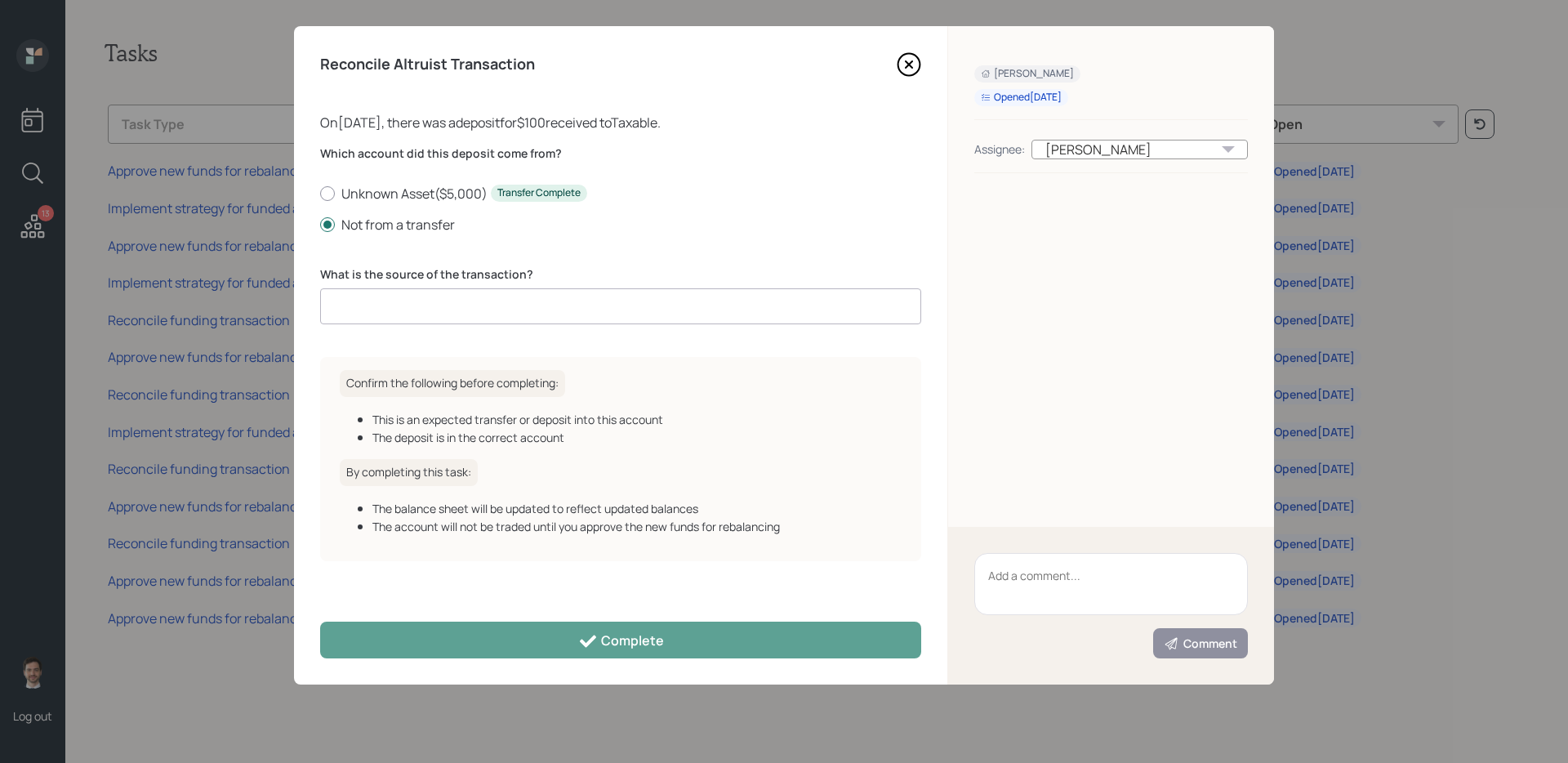
click at [505, 308] on input at bounding box center [620, 307] width 601 height 36
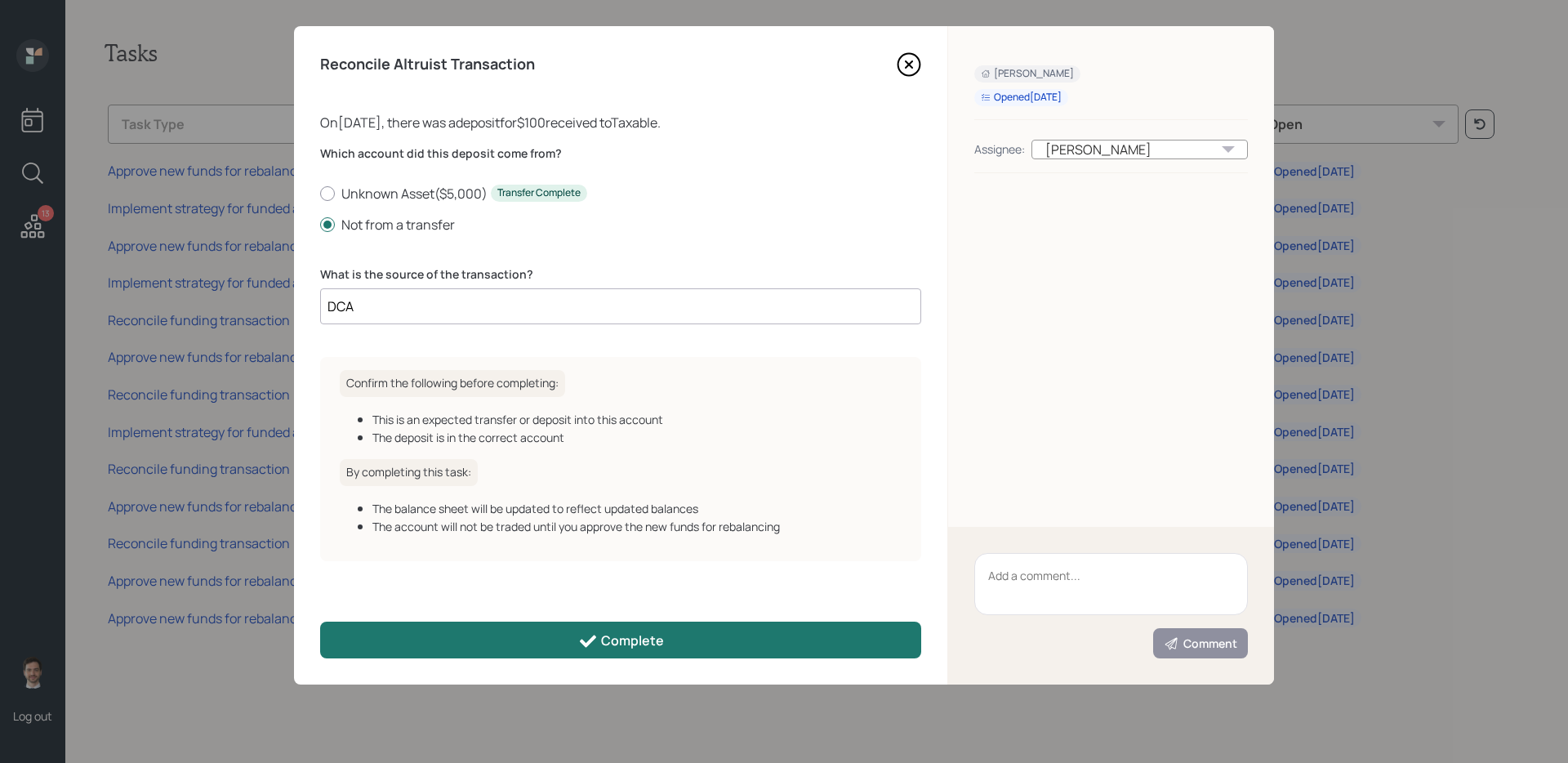
type input "DCA"
click at [507, 633] on button "Complete" at bounding box center [620, 639] width 601 height 37
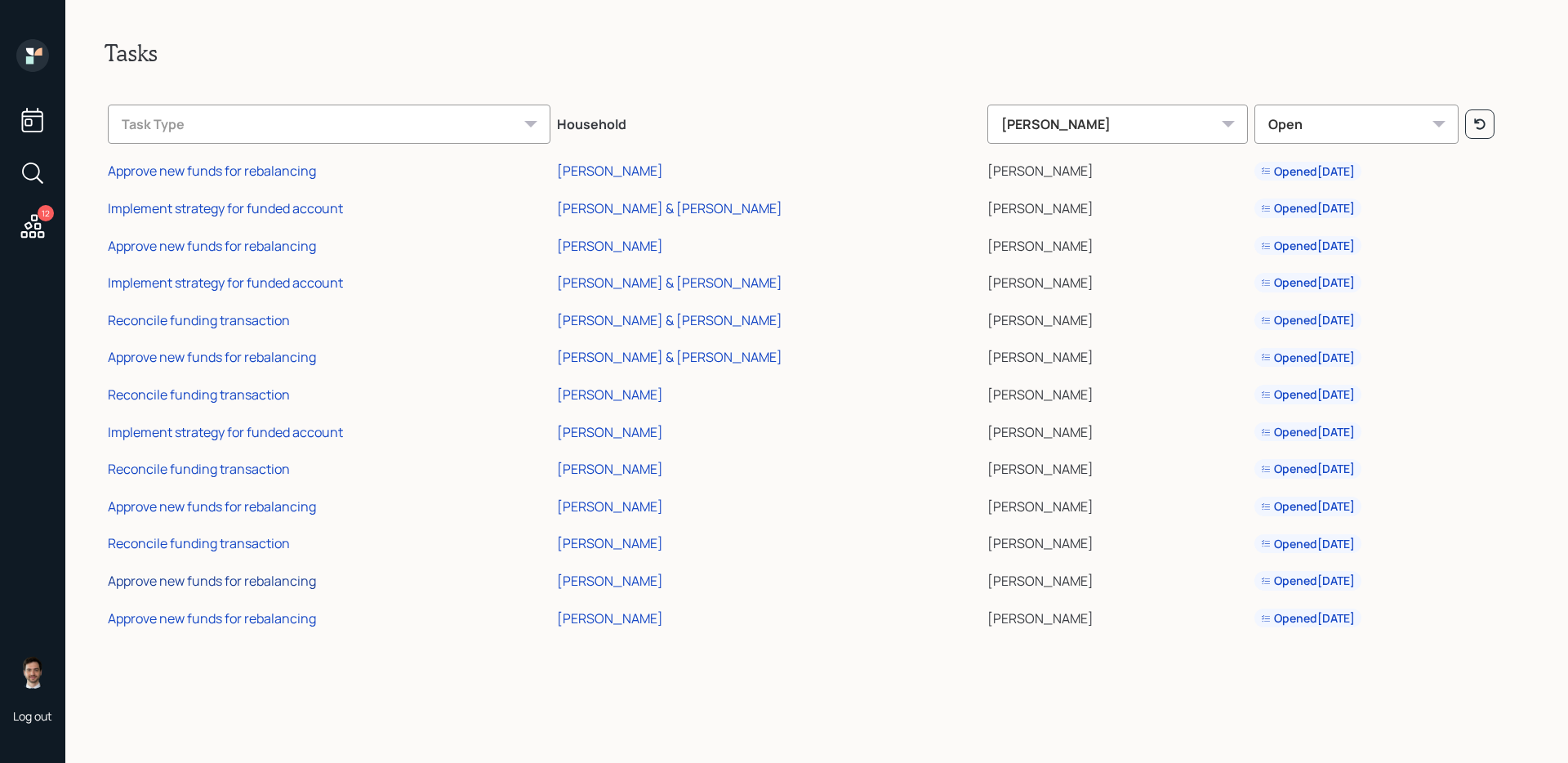
click at [276, 582] on div "Approve new funds for rebalancing" at bounding box center [212, 580] width 208 height 18
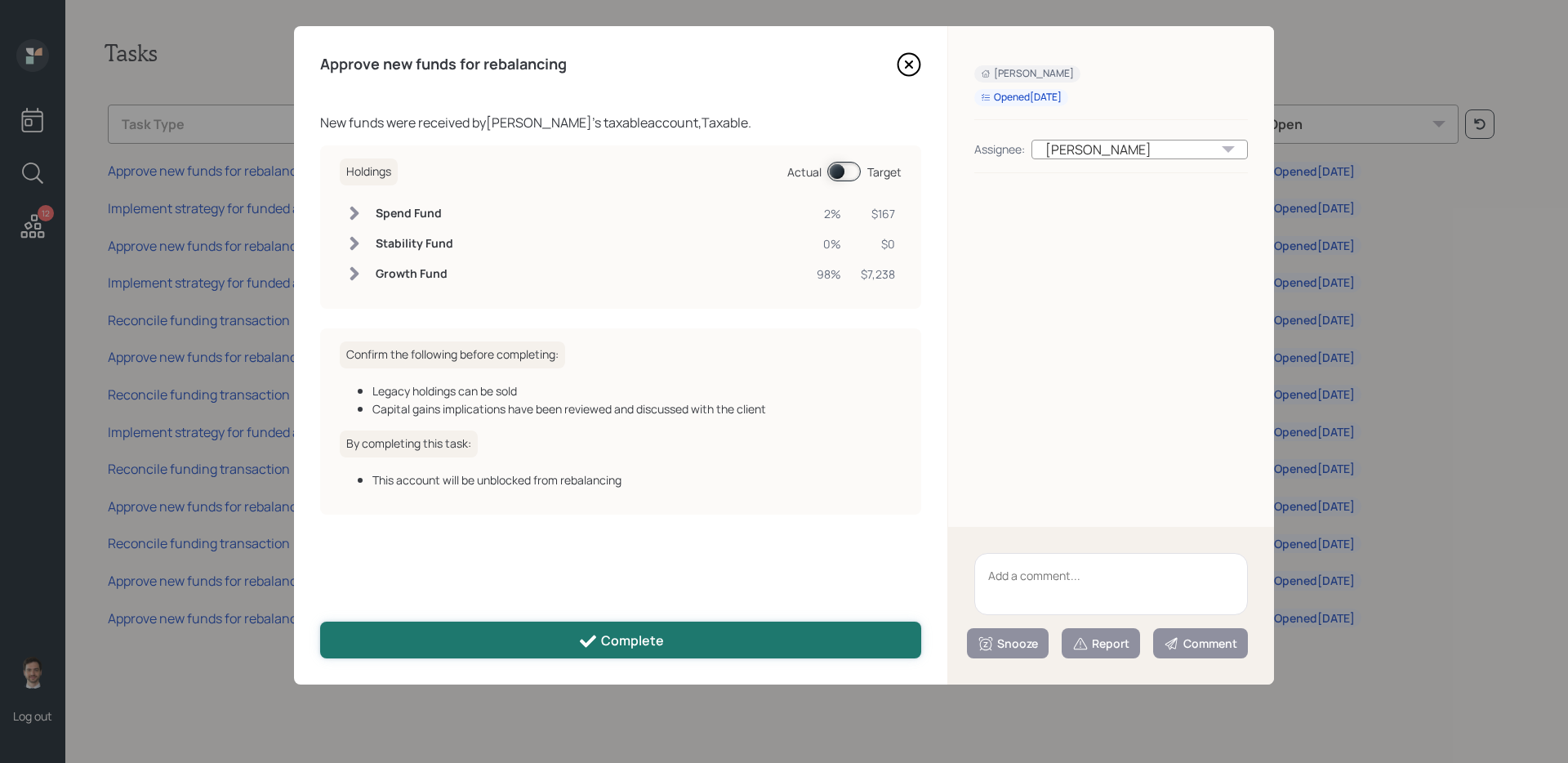
click at [554, 655] on button "Complete" at bounding box center [620, 639] width 601 height 37
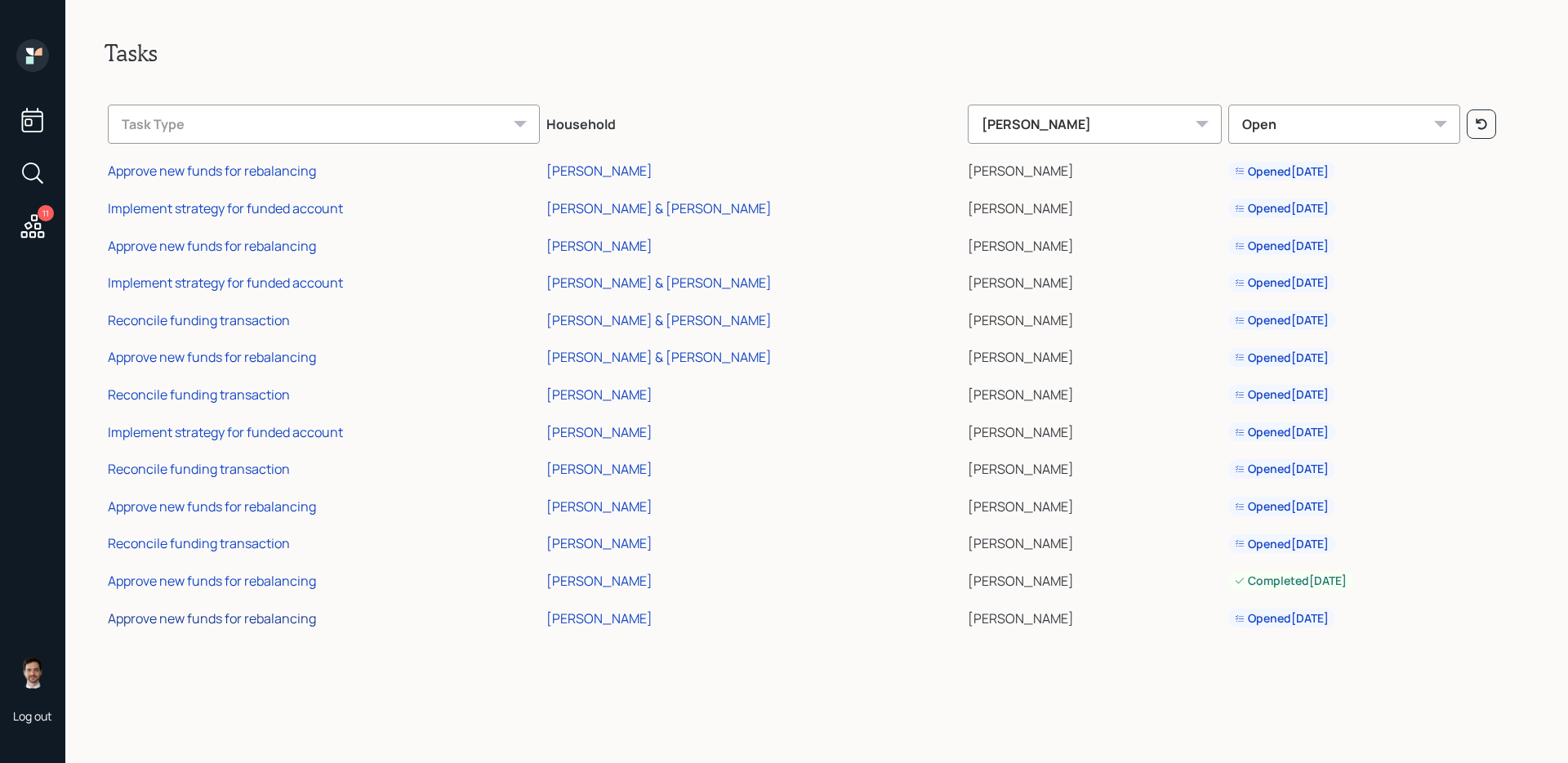
click at [274, 624] on div "Approve new funds for rebalancing" at bounding box center [212, 618] width 208 height 18
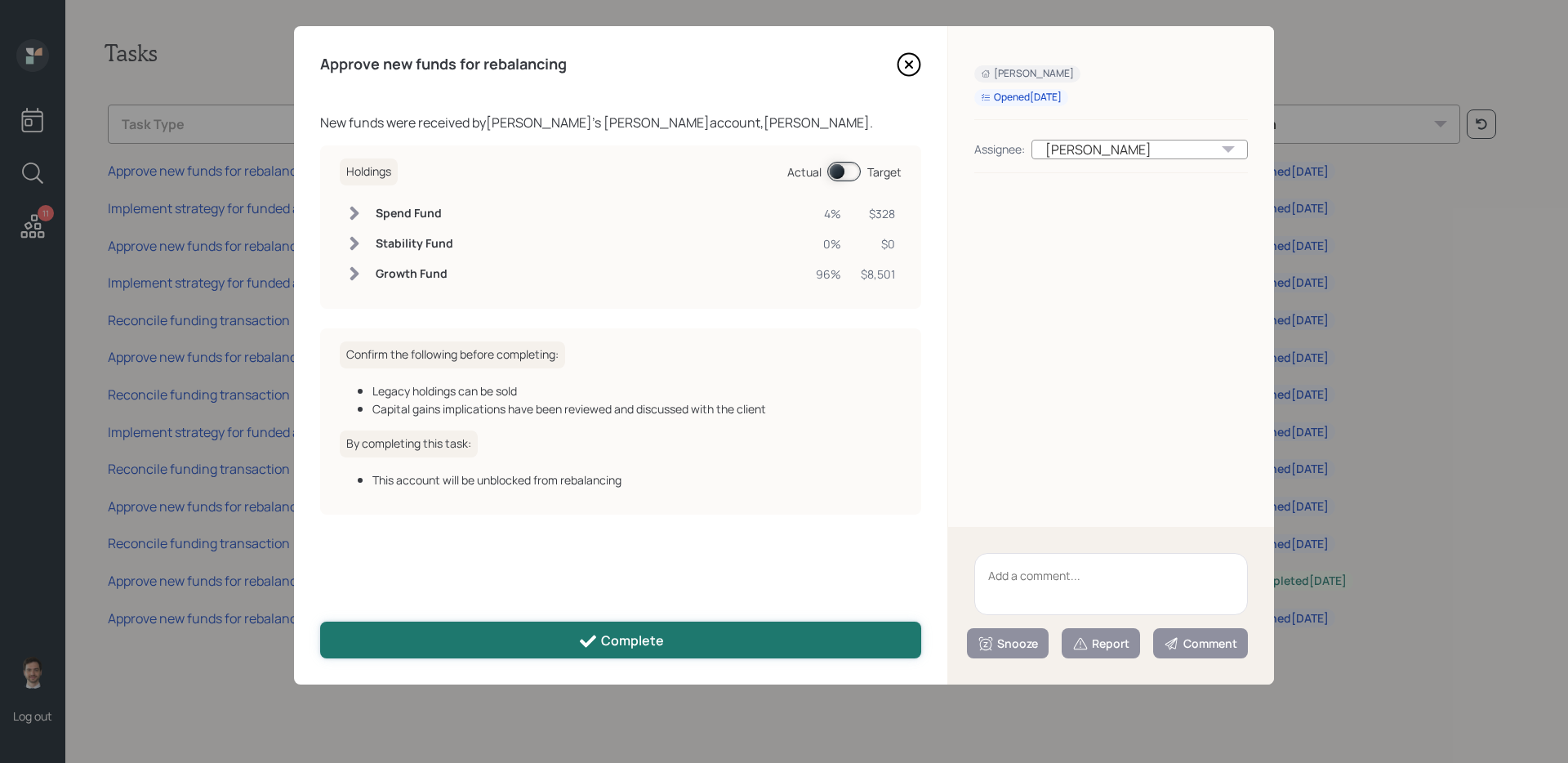
click at [513, 630] on button "Complete" at bounding box center [620, 639] width 601 height 37
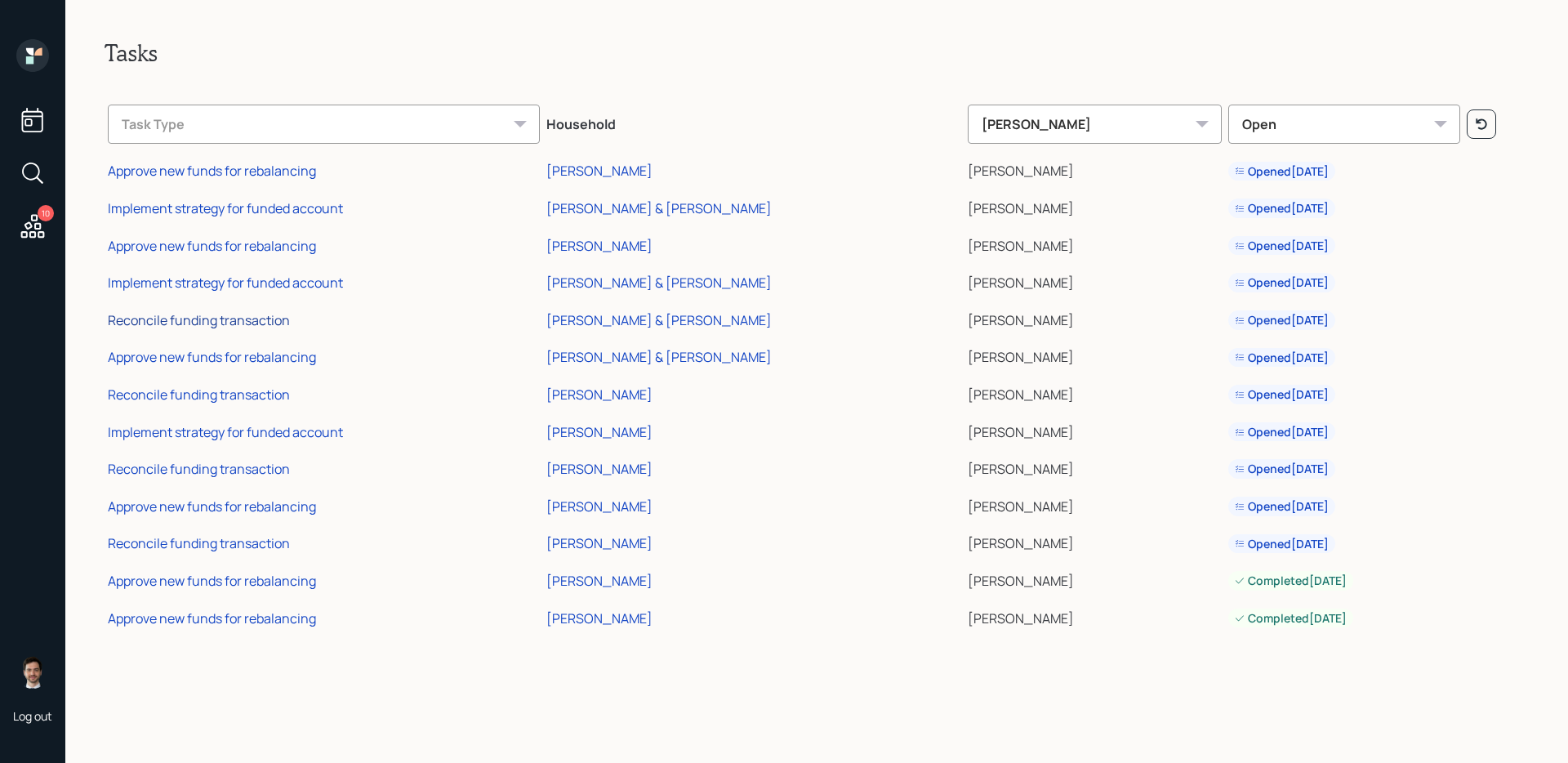
click at [239, 321] on div "Reconcile funding transaction" at bounding box center [199, 320] width 182 height 18
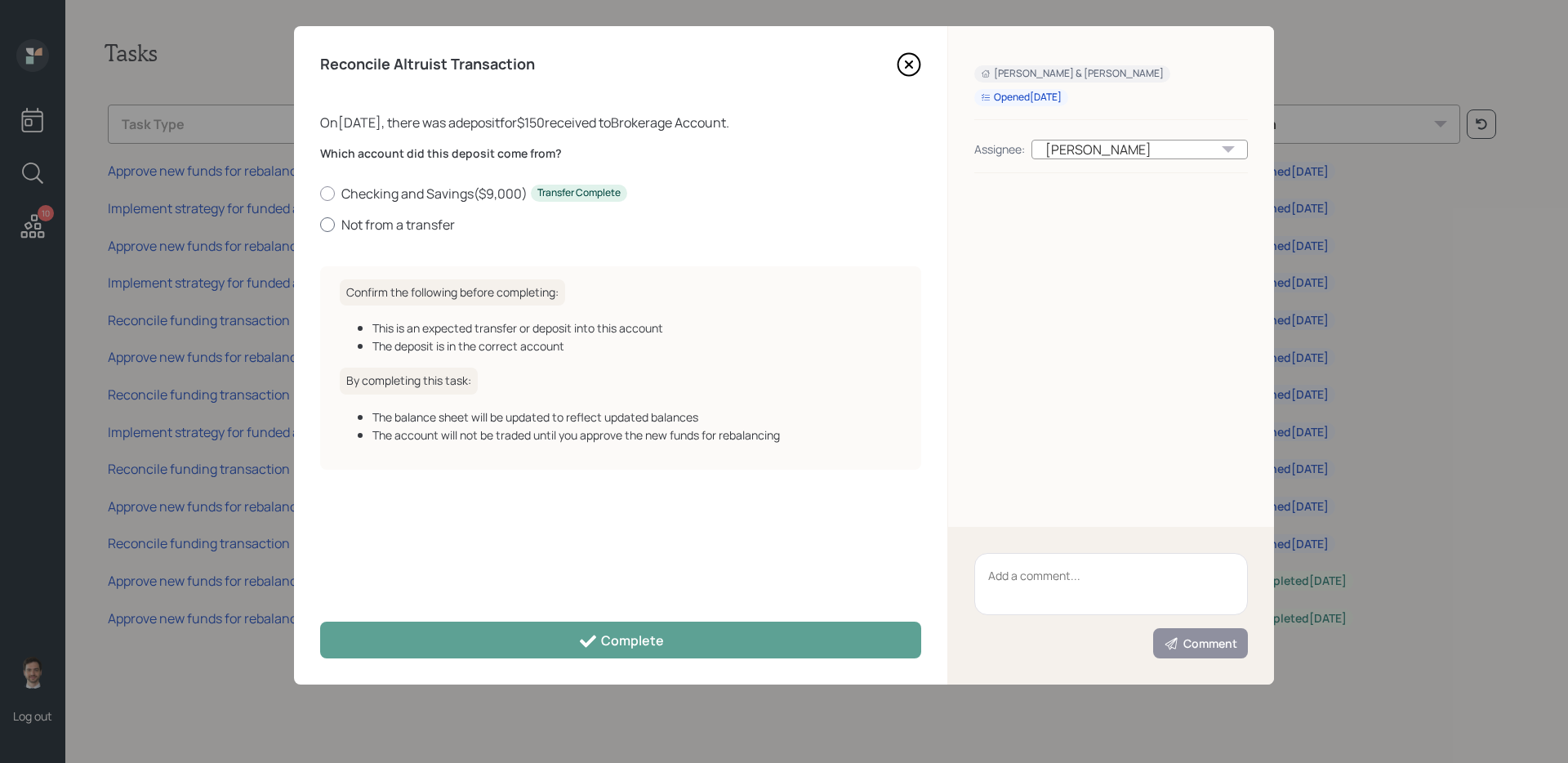
click at [427, 219] on label "Not from a transfer" at bounding box center [620, 224] width 601 height 18
click at [320, 224] on input "Not from a transfer" at bounding box center [319, 224] width 1 height 1
radio input "true"
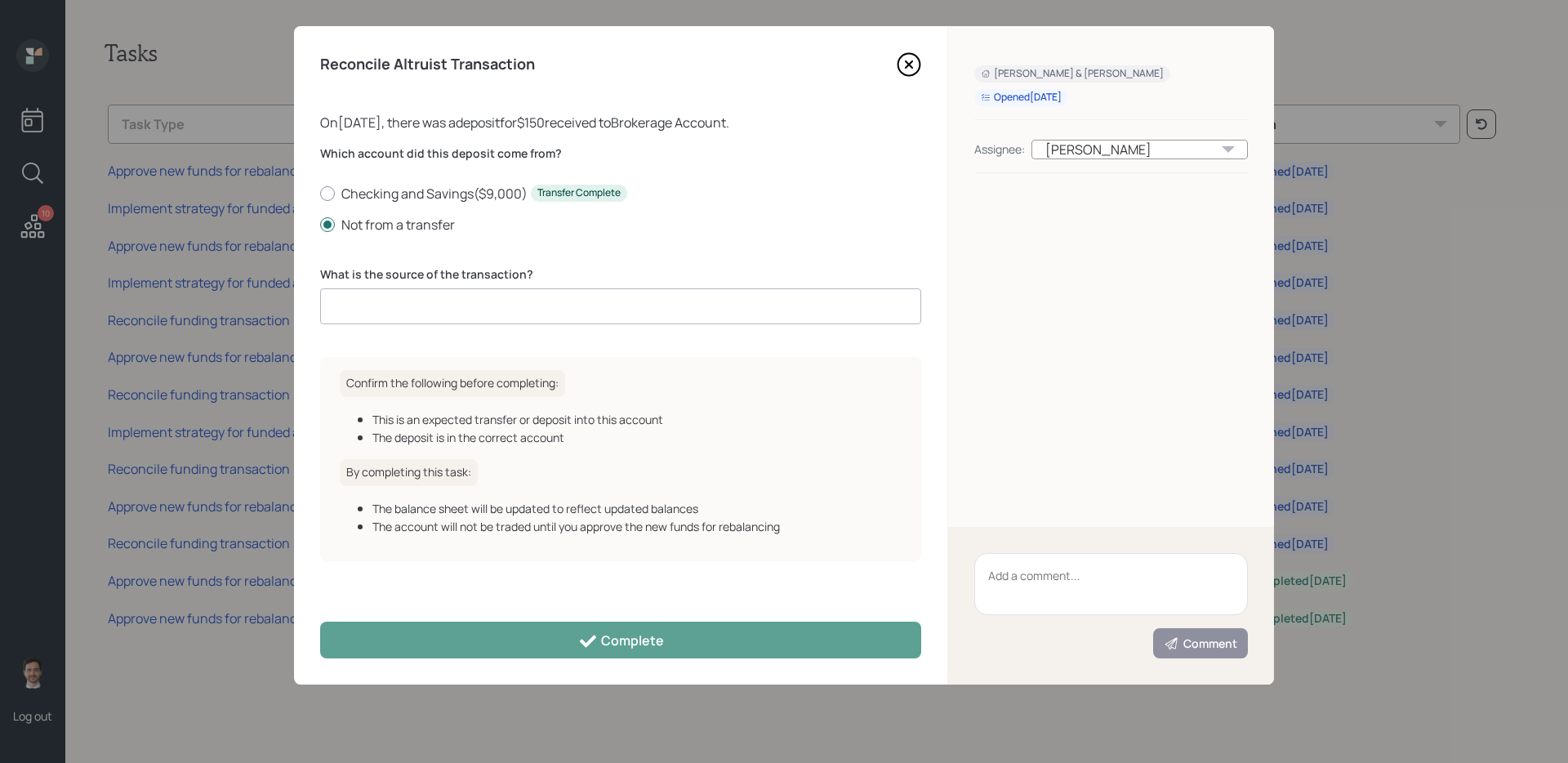
click at [430, 303] on input at bounding box center [620, 307] width 601 height 36
type input "DCA"
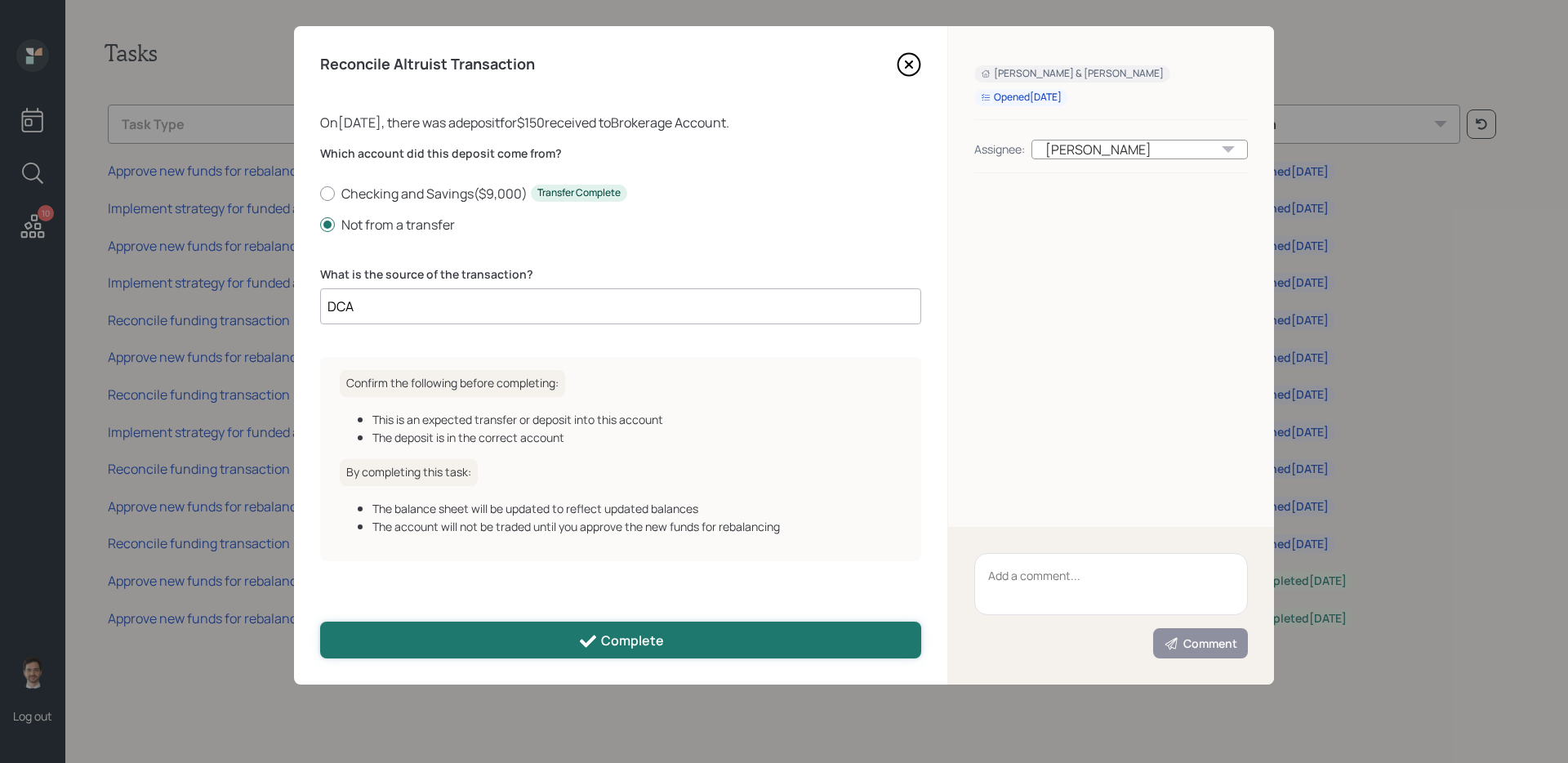
click at [434, 645] on button "Complete" at bounding box center [620, 639] width 601 height 37
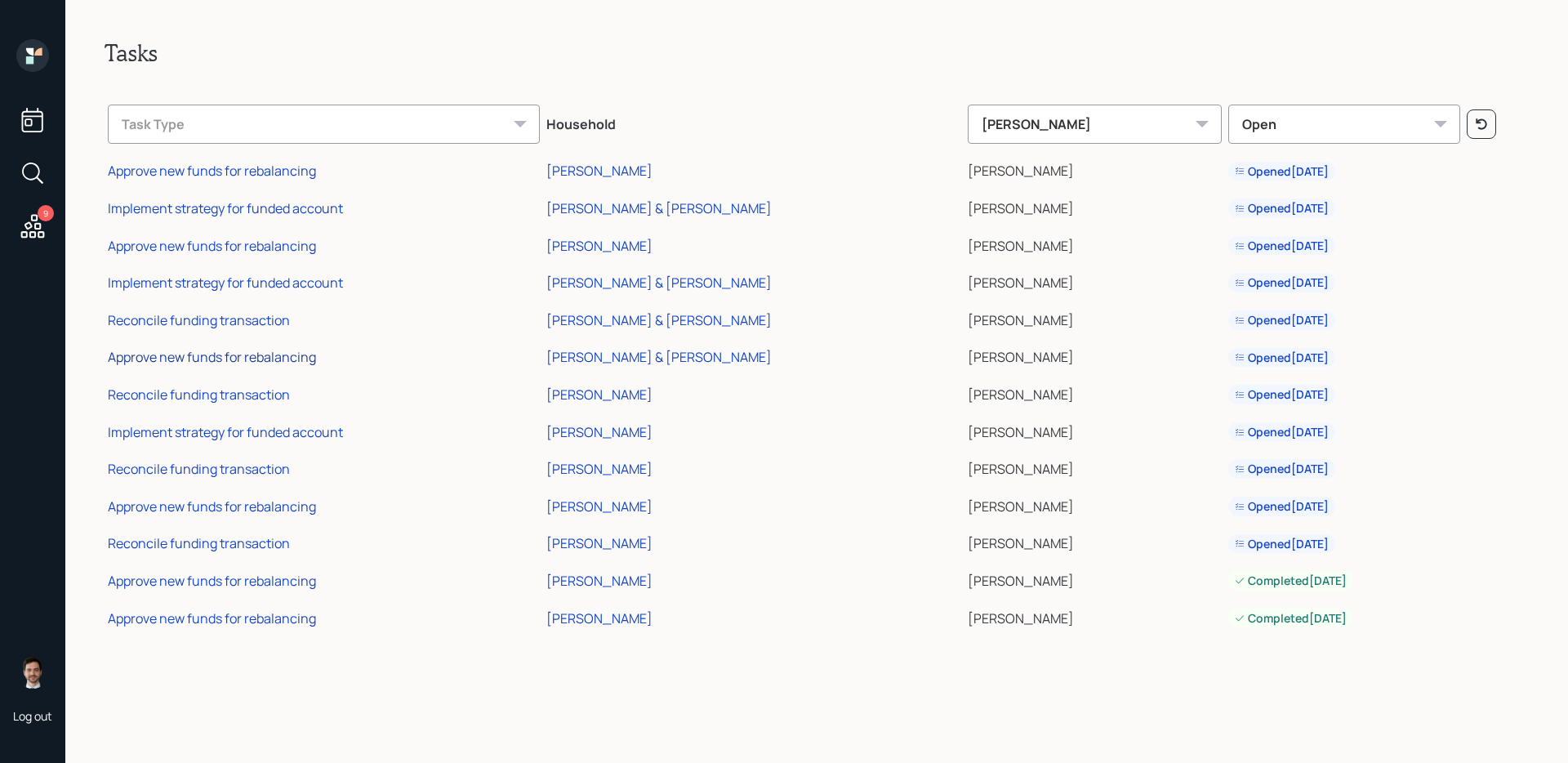
click at [284, 360] on div "Approve new funds for rebalancing" at bounding box center [212, 357] width 208 height 18
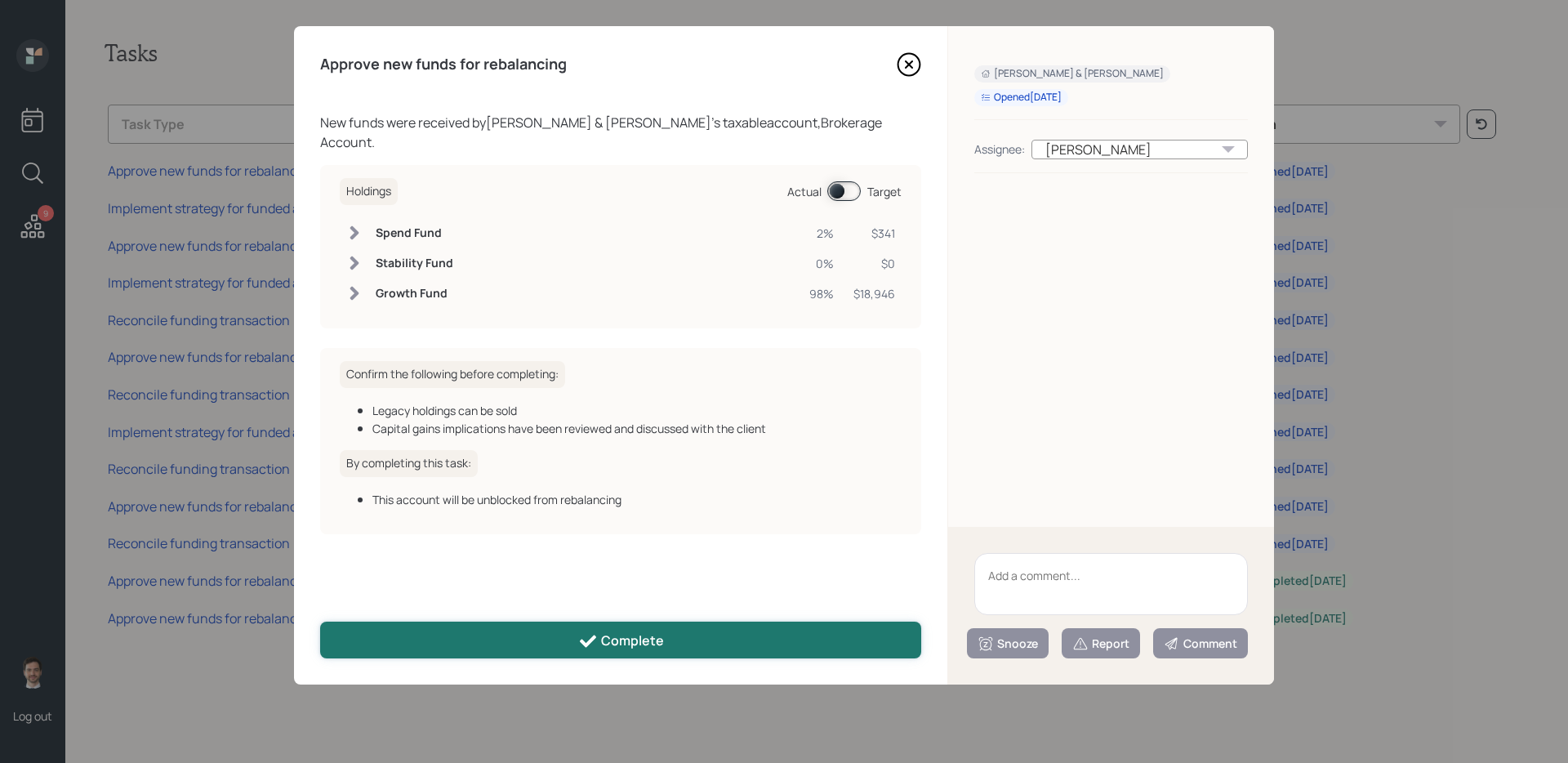
click at [397, 621] on button "Complete" at bounding box center [620, 639] width 601 height 37
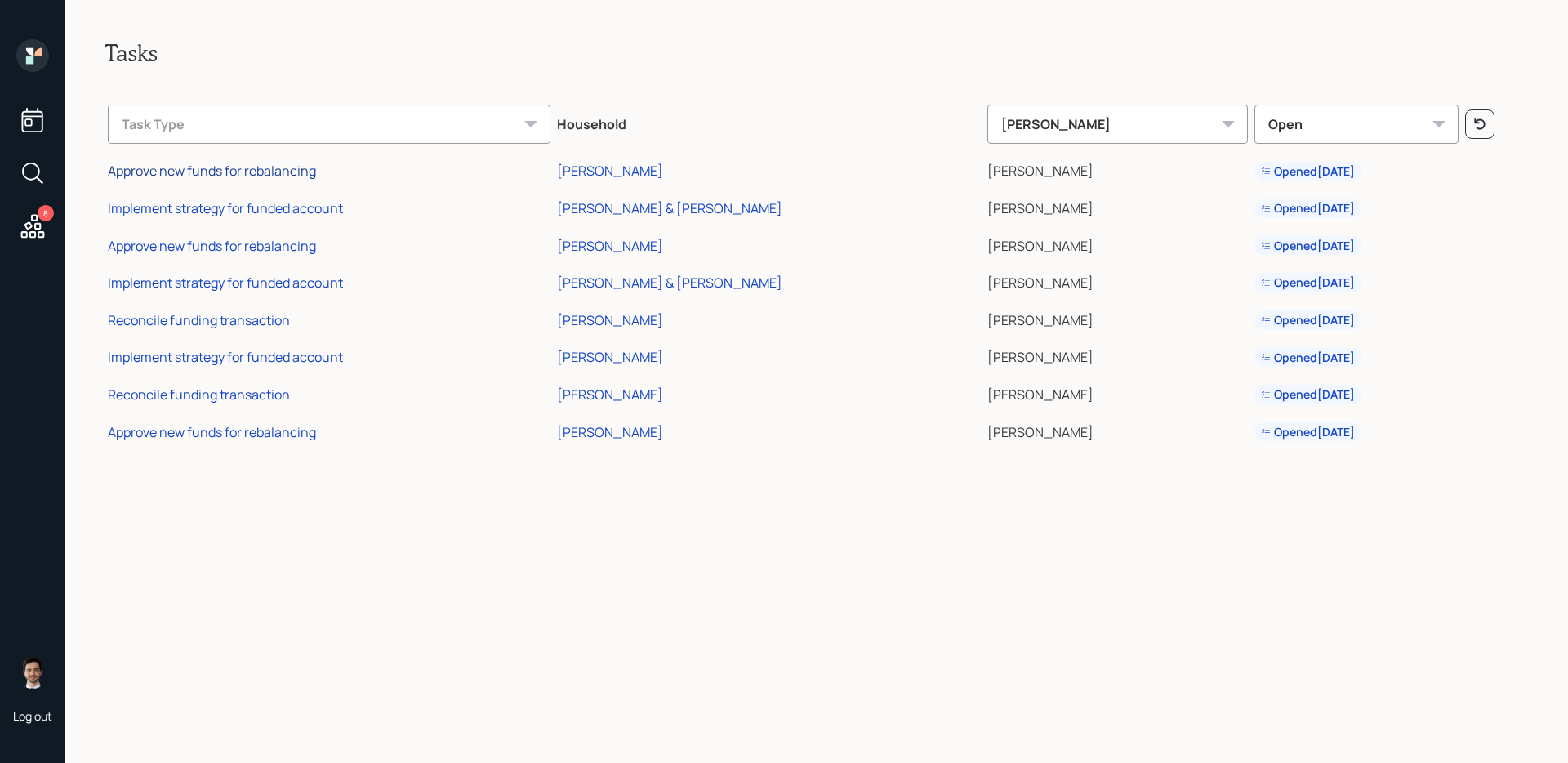
click at [215, 175] on div "Approve new funds for rebalancing" at bounding box center [212, 170] width 208 height 18
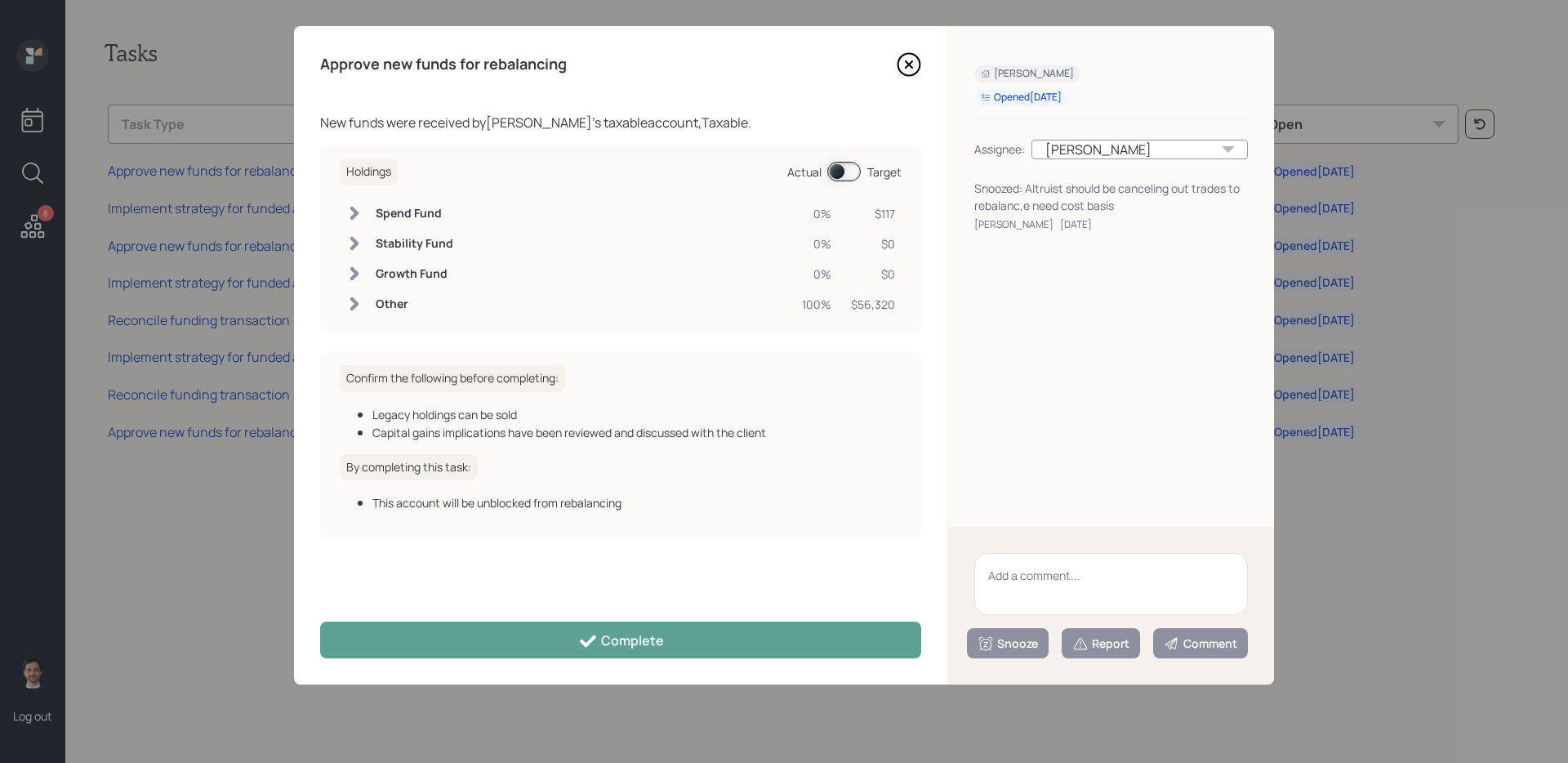
click at [1085, 572] on textarea at bounding box center [1111, 584] width 274 height 62
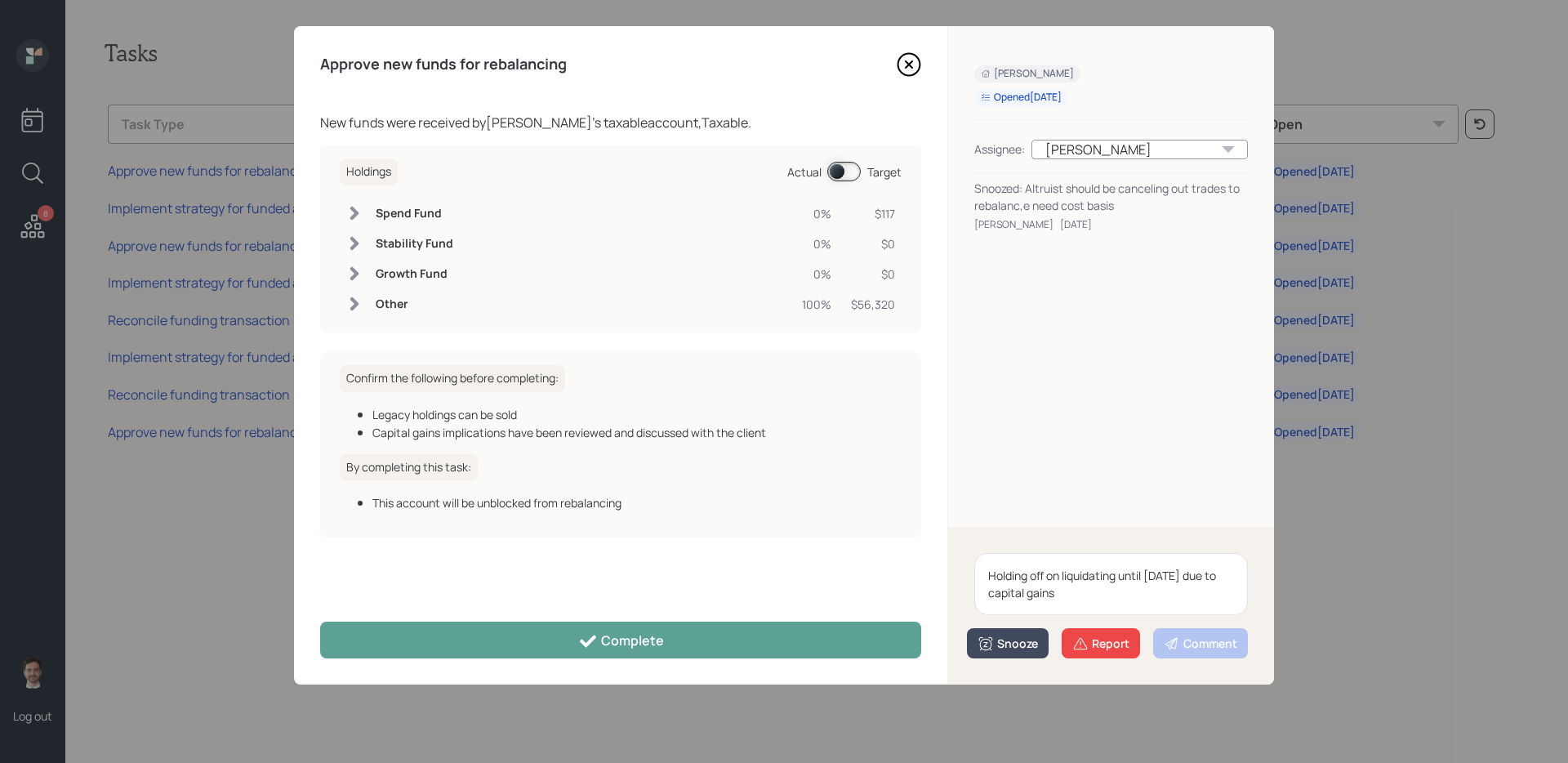
type textarea "Holding off on liquidating until [DATE] due to capital gains"
click at [1004, 648] on div "Snooze" at bounding box center [1008, 643] width 61 height 16
click at [1012, 620] on button "2 weeks" at bounding box center [1008, 607] width 80 height 32
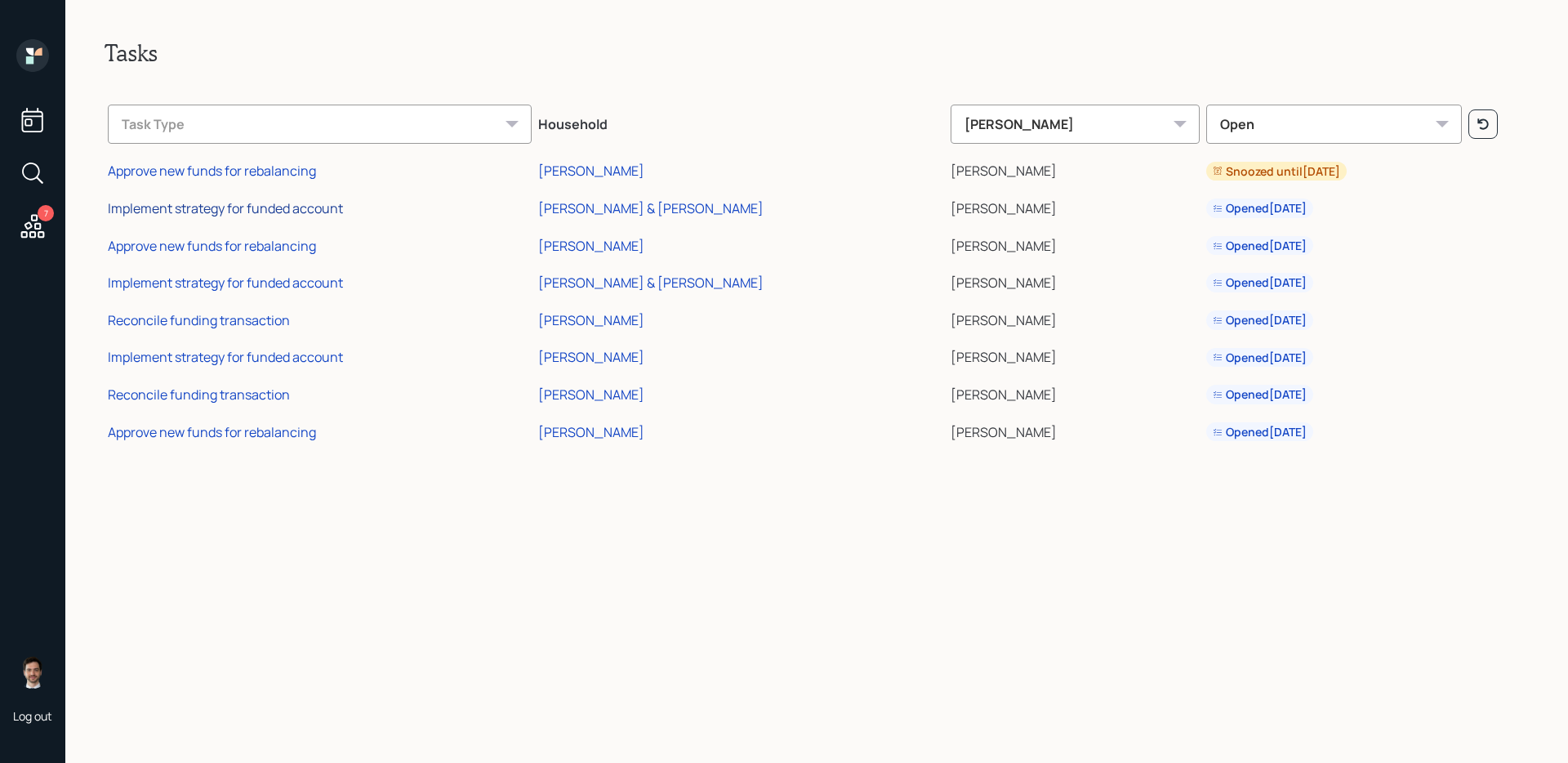
click at [307, 205] on div "Implement strategy for funded account" at bounding box center [226, 208] width 235 height 18
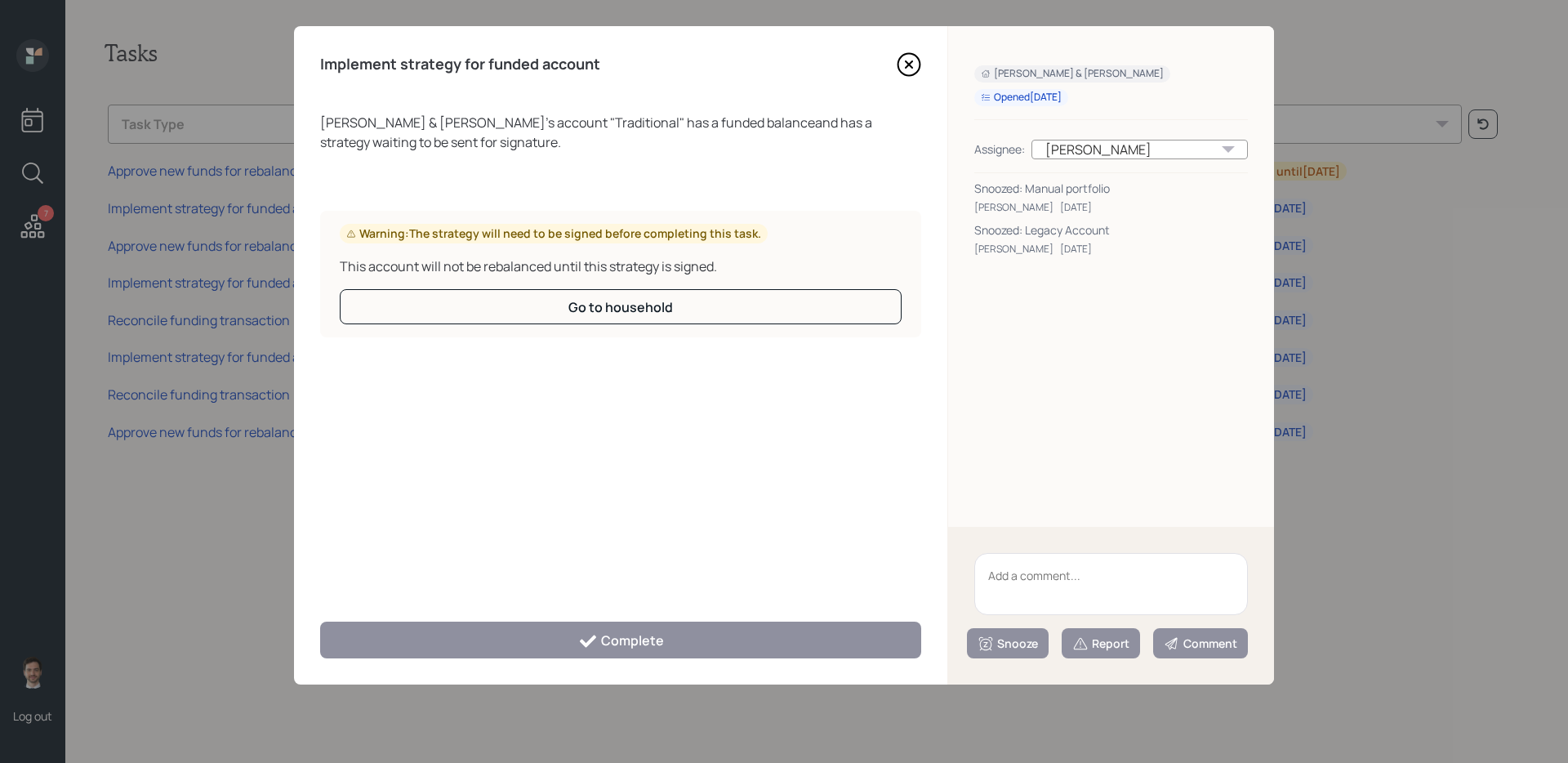
click at [1036, 588] on textarea at bounding box center [1111, 584] width 274 height 62
type textarea "D"
type textarea "Call with them next week"
click at [1016, 641] on div "Snooze" at bounding box center [1008, 643] width 61 height 16
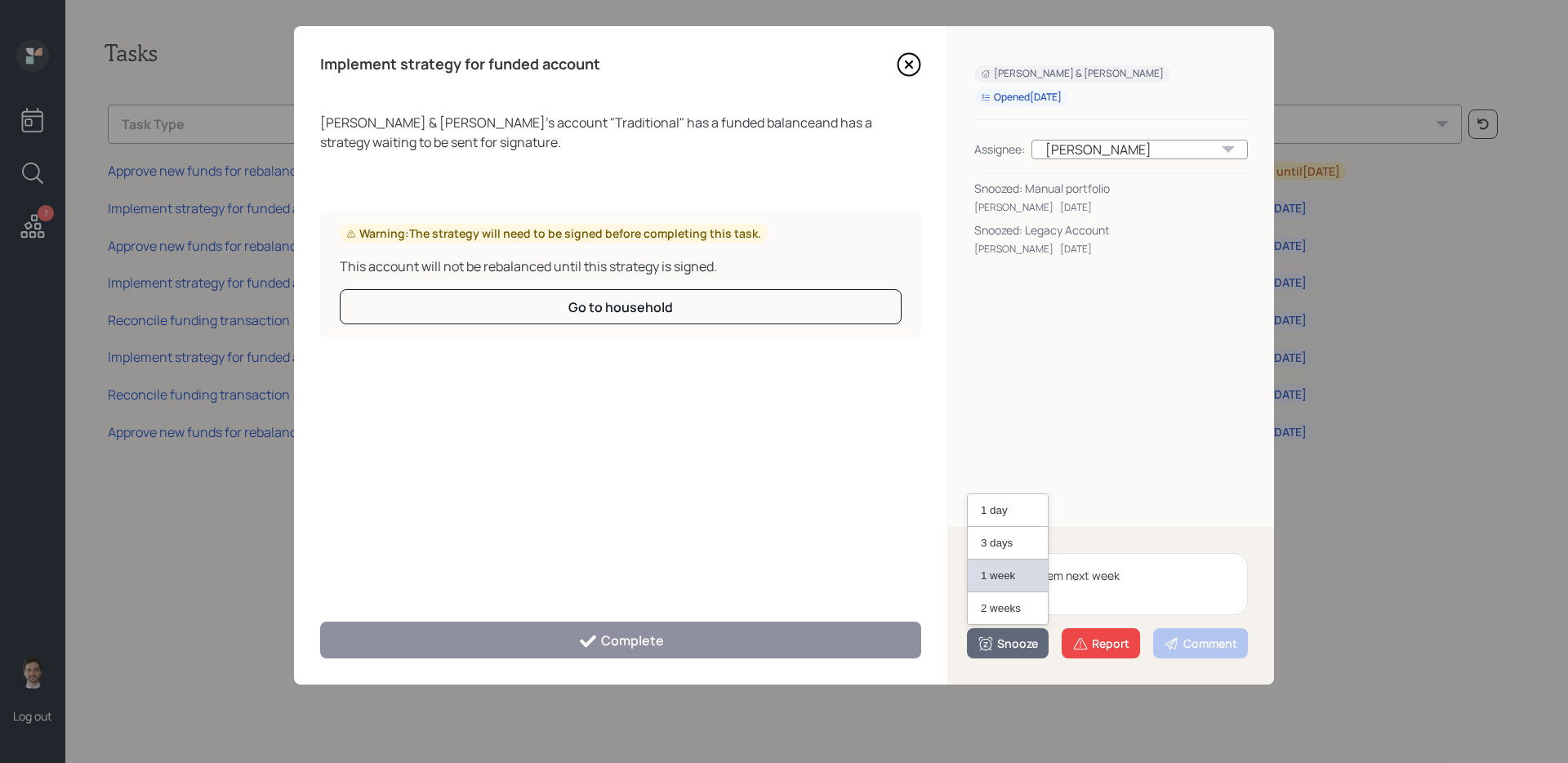
click at [1011, 574] on button "1 week" at bounding box center [1008, 575] width 80 height 33
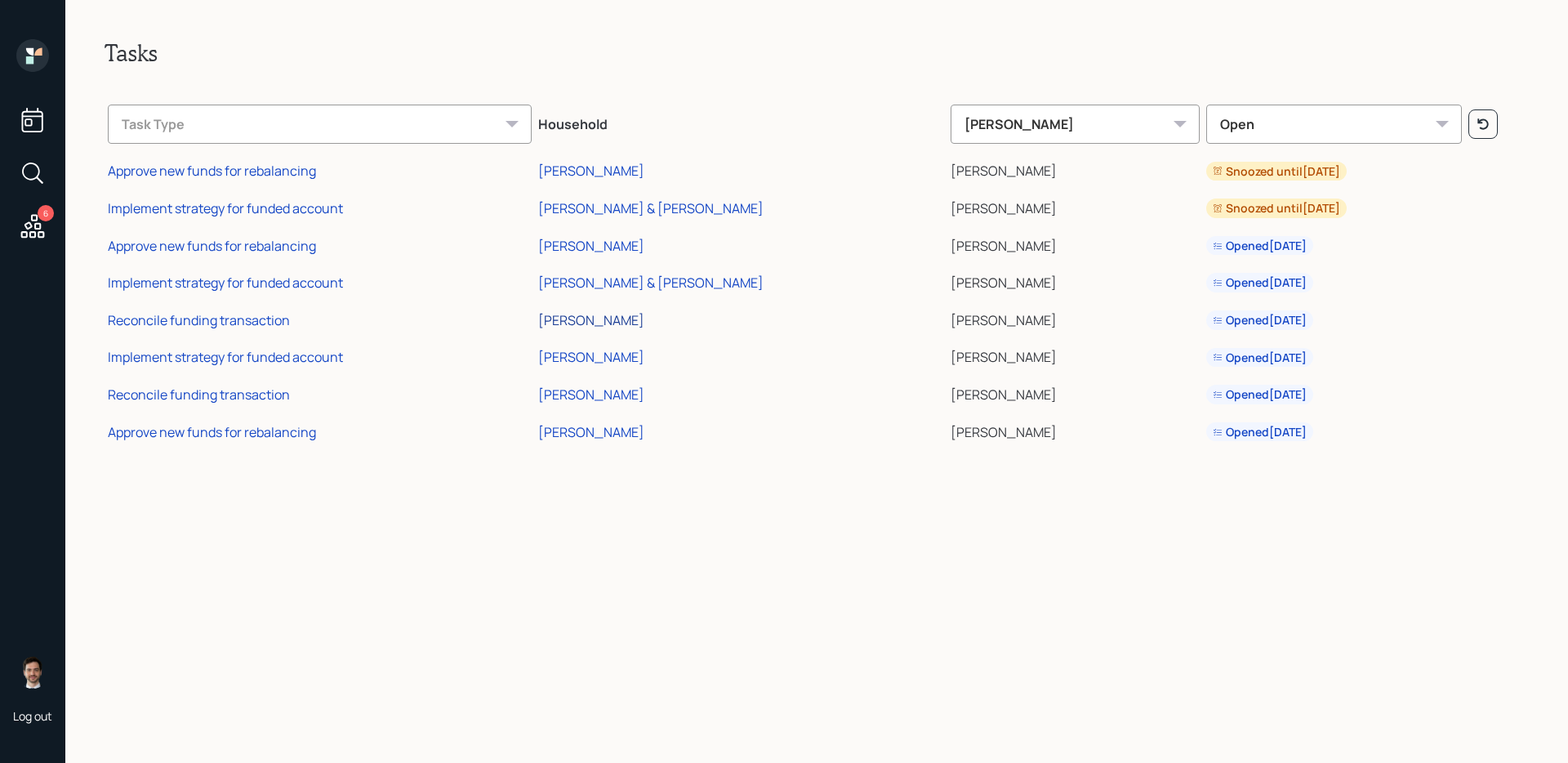
click at [619, 314] on div "[PERSON_NAME]" at bounding box center [591, 320] width 106 height 18
